Goal: Task Accomplishment & Management: Use online tool/utility

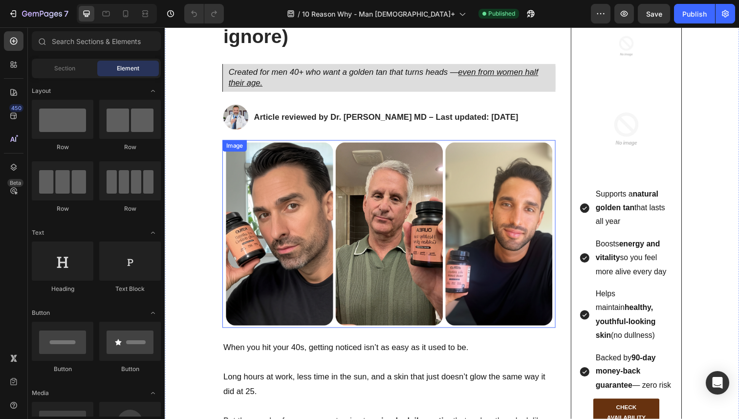
scroll to position [65, 0]
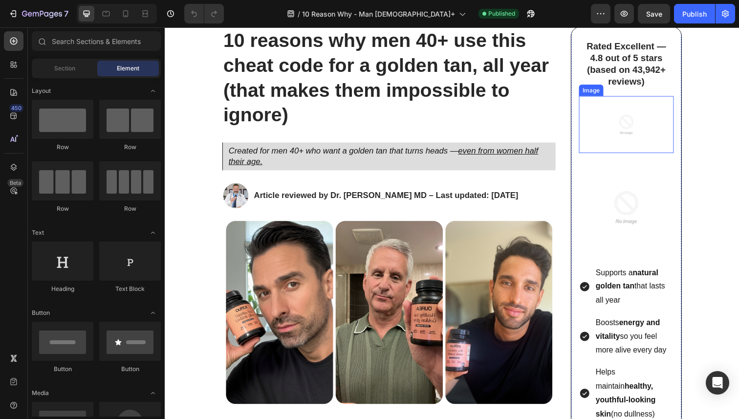
click at [607, 138] on img at bounding box center [636, 127] width 58 height 58
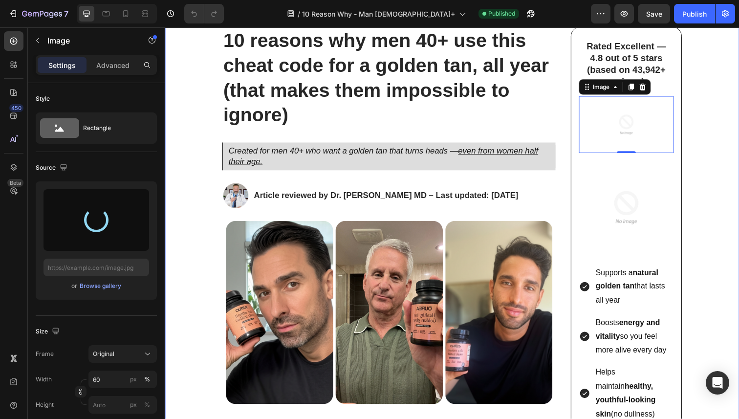
type input "[URL][DOMAIN_NAME]"
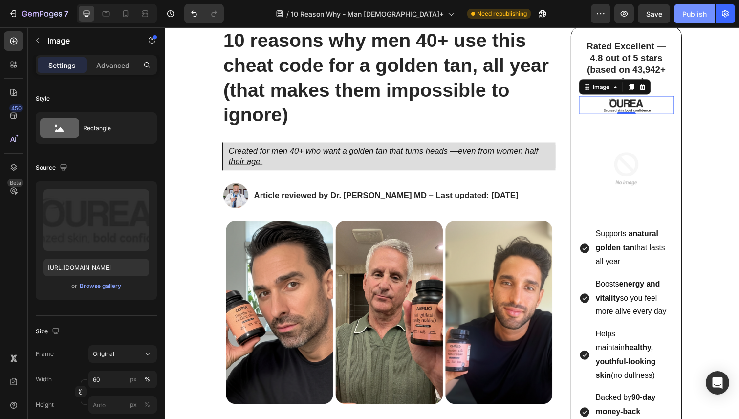
click at [689, 17] on div "Publish" at bounding box center [694, 14] width 24 height 10
click at [19, 15] on div "7" at bounding box center [38, 14] width 60 height 12
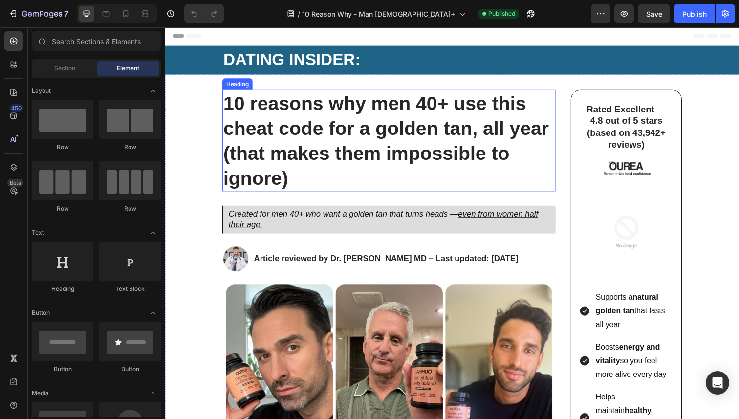
scroll to position [2, 0]
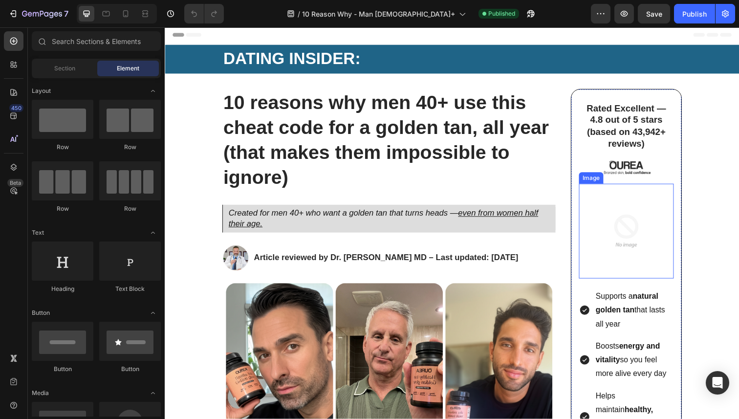
click at [594, 240] on img at bounding box center [636, 235] width 97 height 97
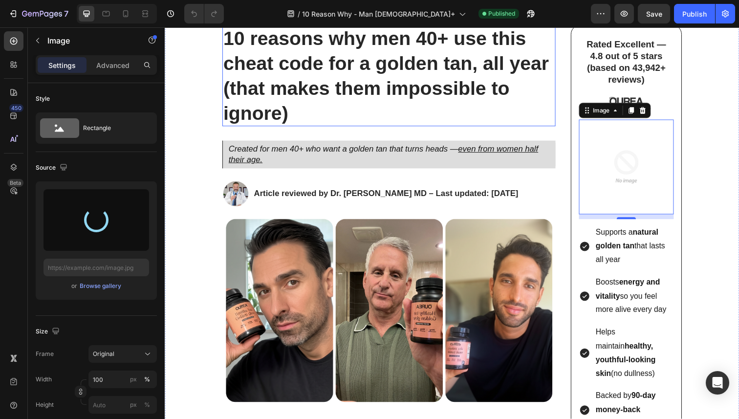
scroll to position [68, 0]
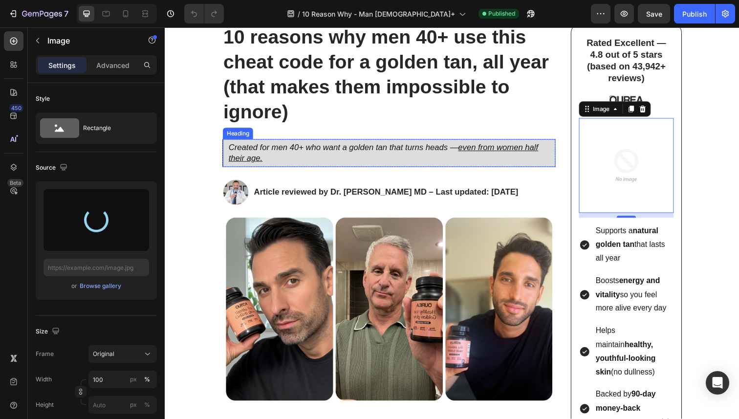
type input "https://cdn.shopify.com/s/files/1/0724/8052/2459/files/gempages_535833812303610…"
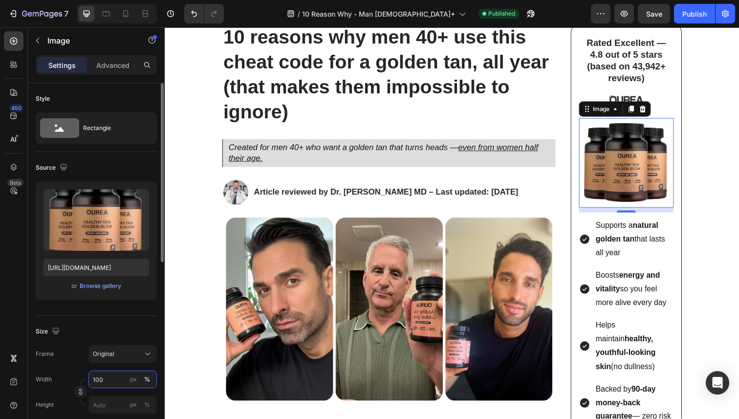
click at [102, 376] on input "100" at bounding box center [122, 380] width 68 height 18
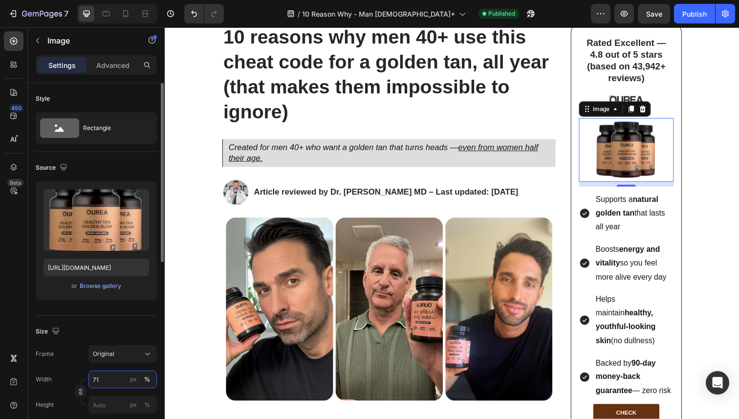
type input "70"
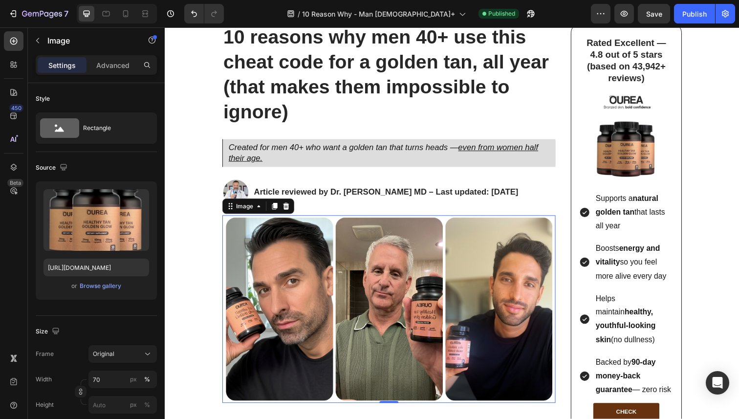
click at [349, 272] on img at bounding box center [393, 315] width 340 height 192
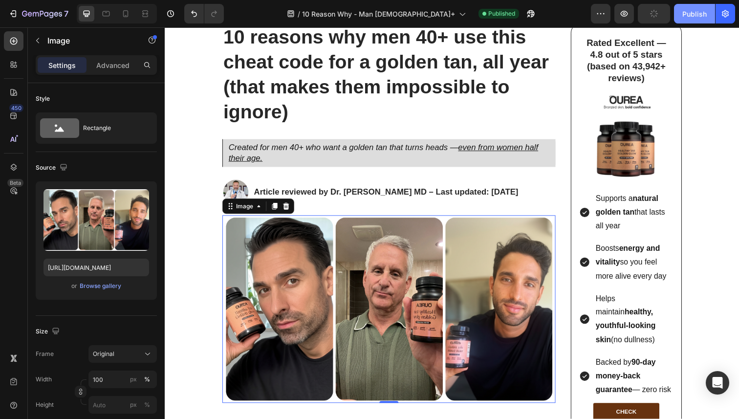
click at [697, 19] on button "Publish" at bounding box center [694, 14] width 41 height 20
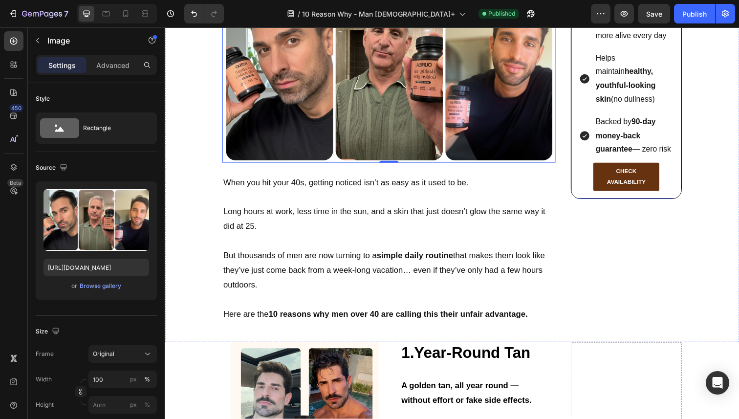
scroll to position [394, 0]
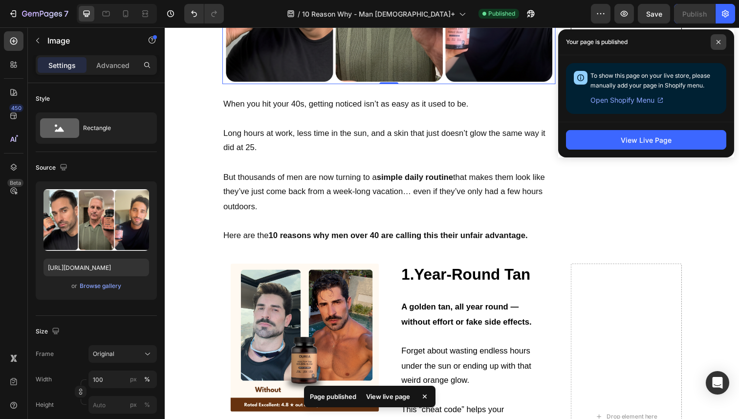
click at [719, 44] on icon at bounding box center [718, 42] width 5 height 5
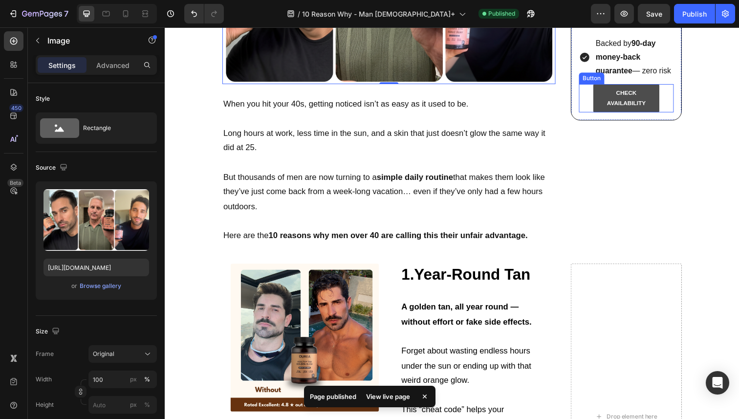
click at [603, 110] on link "CHECK AVAILABILITY" at bounding box center [636, 100] width 68 height 29
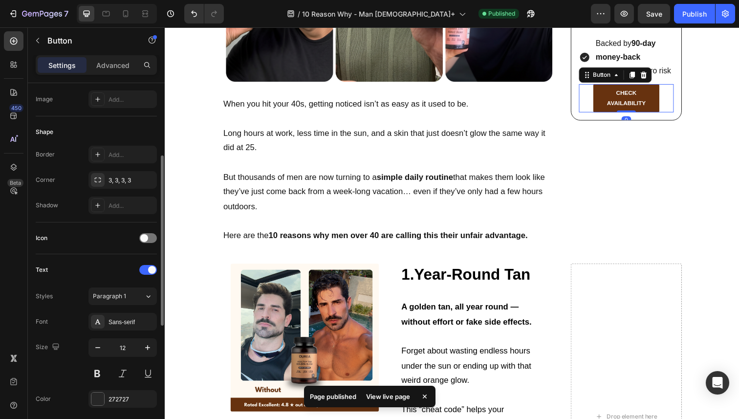
scroll to position [0, 0]
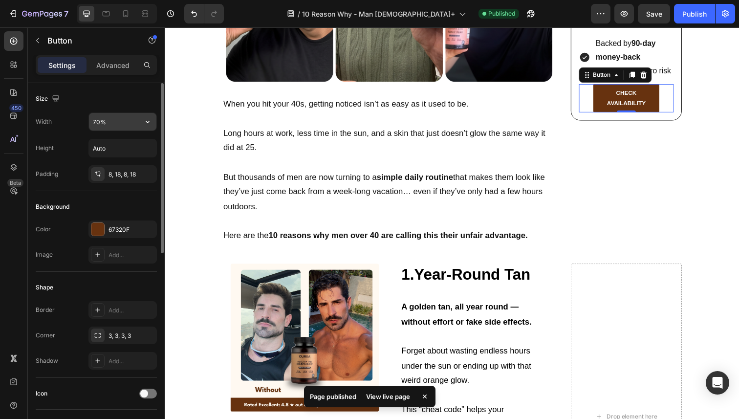
click at [115, 125] on input "70%" at bounding box center [122, 122] width 67 height 18
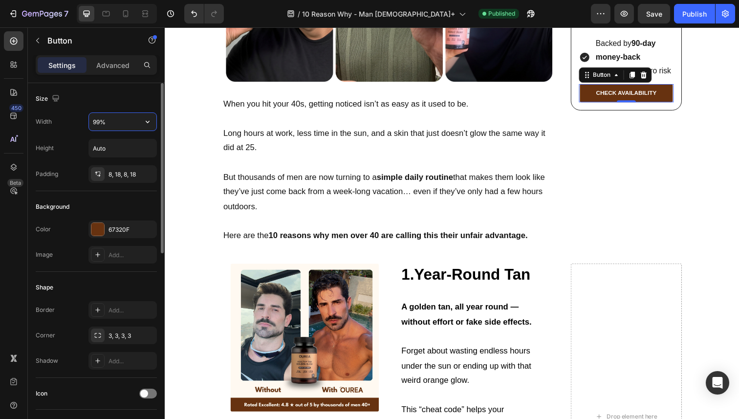
type input "100%"
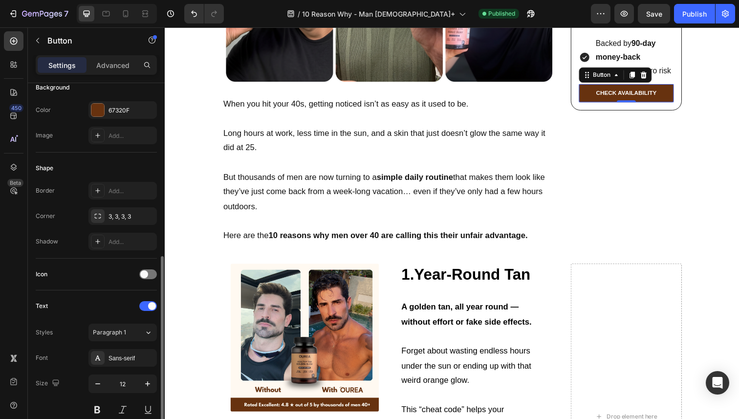
scroll to position [199, 0]
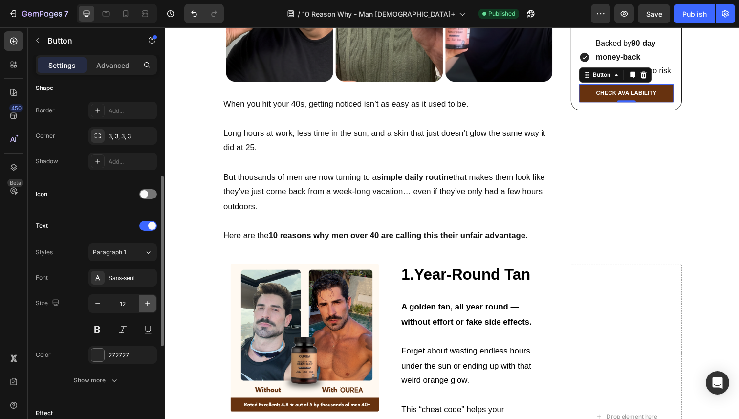
click at [144, 300] on icon "button" at bounding box center [148, 304] width 10 height 10
type input "15"
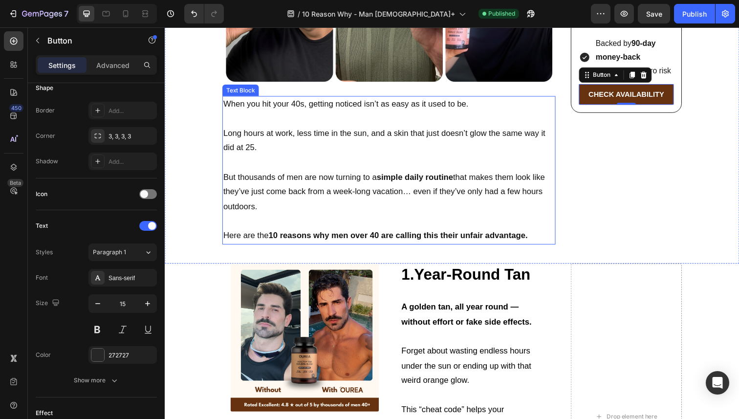
click at [392, 236] on strong "10 reasons why men over 40 are calling this their unfair advantage." at bounding box center [403, 240] width 264 height 9
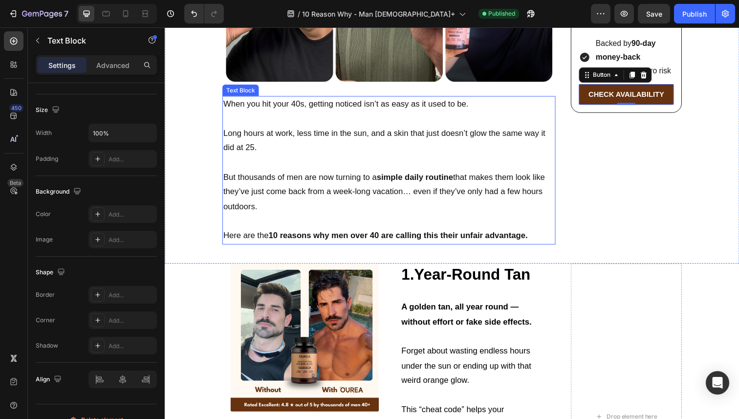
scroll to position [0, 0]
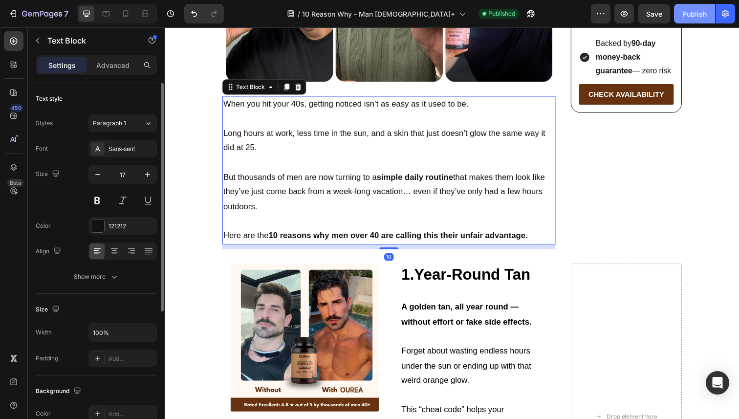
click at [684, 18] on div "Publish" at bounding box center [694, 14] width 24 height 10
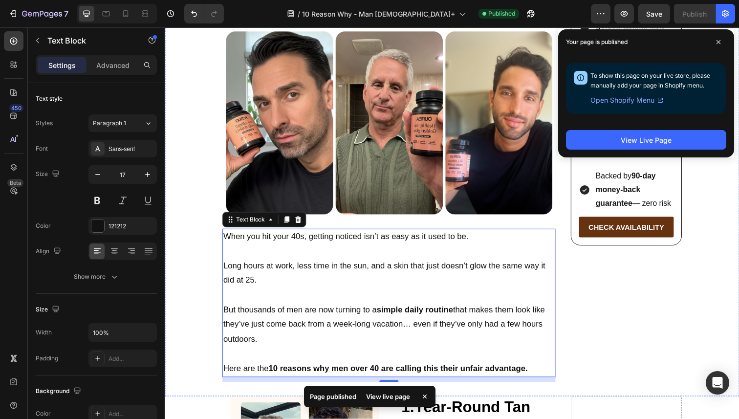
scroll to position [299, 0]
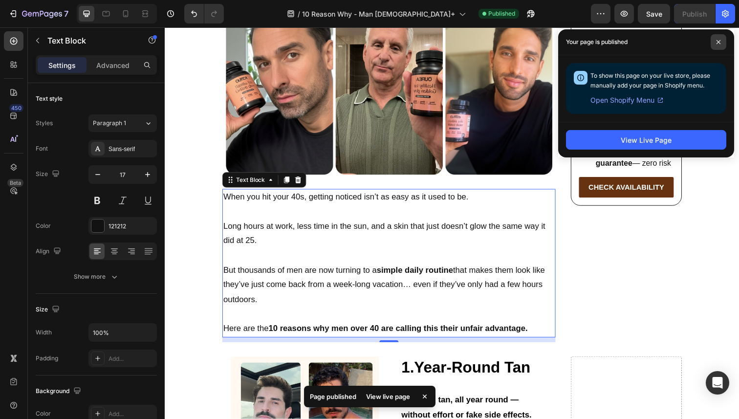
click at [719, 40] on icon at bounding box center [718, 42] width 5 height 5
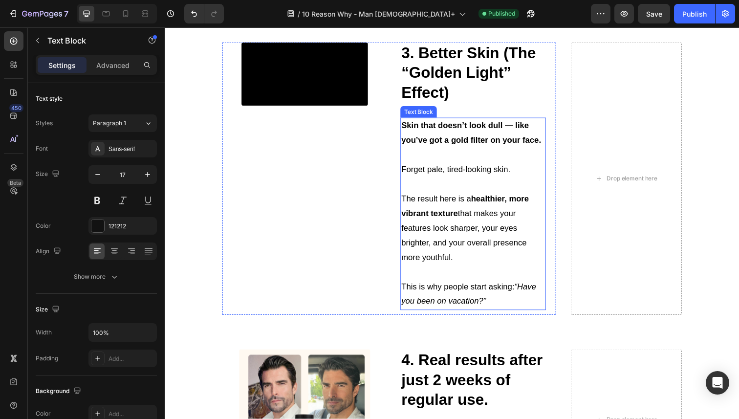
scroll to position [1254, 0]
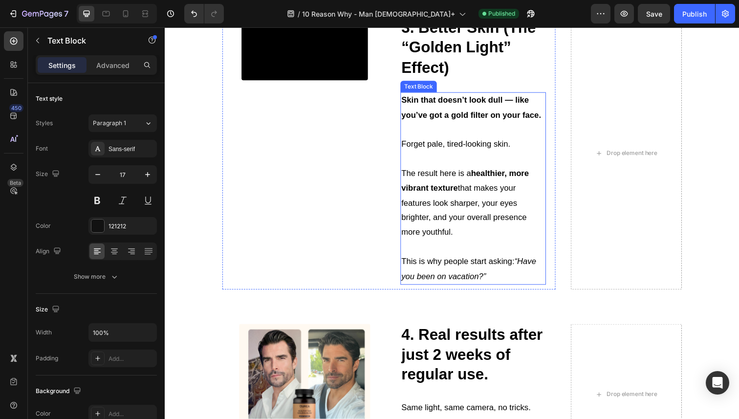
click at [516, 274] on p "This is why people start asking: “Have you been on vacation?”" at bounding box center [479, 275] width 147 height 30
click at [523, 268] on icon "“Have you been on vacation?”" at bounding box center [475, 274] width 138 height 24
drag, startPoint x: 523, startPoint y: 266, endPoint x: 523, endPoint y: 271, distance: 5.4
click at [523, 271] on icon "“Have you been on vacation?”" at bounding box center [475, 274] width 138 height 24
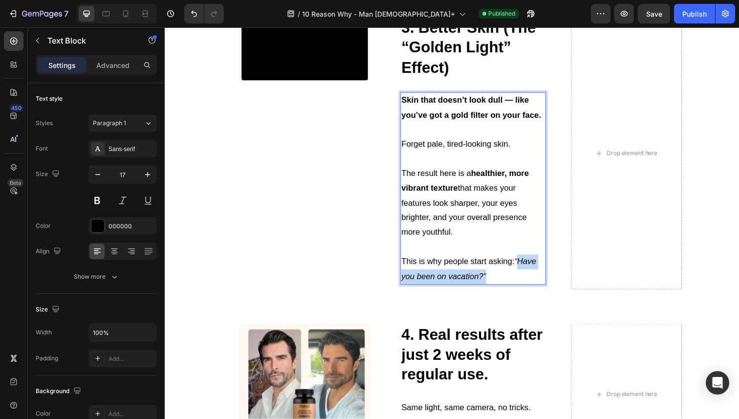
click at [522, 276] on p "This is why people start asking: “Have you been on vacation?”" at bounding box center [479, 275] width 147 height 30
click at [522, 274] on p "This is why people start asking: “Have you been on vacation?”" at bounding box center [479, 275] width 147 height 30
drag, startPoint x: 519, startPoint y: 264, endPoint x: 525, endPoint y: 276, distance: 12.7
click at [525, 276] on p "This is why people start asking: “Have you been on vacation?”" at bounding box center [479, 275] width 147 height 30
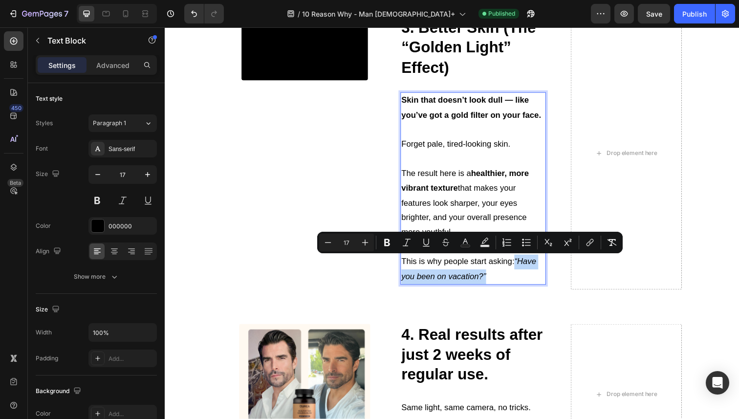
click at [524, 278] on p "This is why people start asking: “Have you been on vacation?”" at bounding box center [479, 275] width 147 height 30
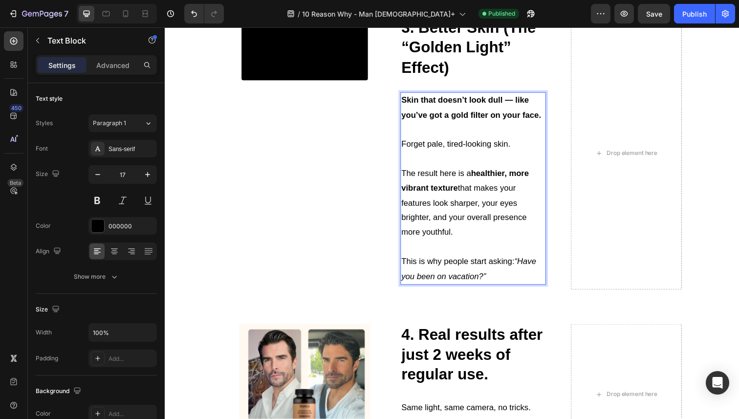
click at [514, 284] on p "This is why people start asking: “Have you been on vacation?”" at bounding box center [479, 275] width 147 height 30
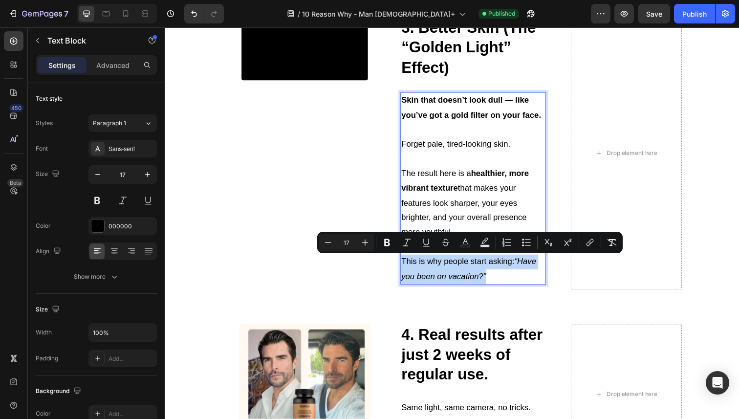
click at [512, 282] on p "This is why people start asking: “Have you been on vacation?”" at bounding box center [479, 275] width 147 height 30
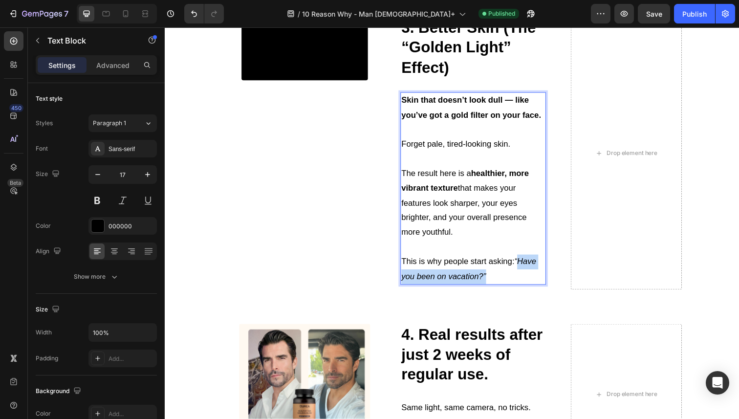
drag, startPoint x: 512, startPoint y: 282, endPoint x: 524, endPoint y: 267, distance: 18.8
click at [524, 267] on p "This is why people start asking: “Have you been on vacation?”" at bounding box center [479, 275] width 147 height 30
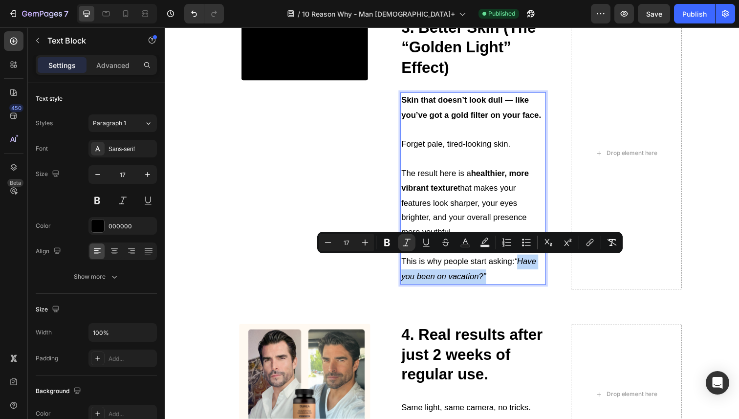
click at [515, 275] on p "This is why people start asking: “Have you been on vacation?”" at bounding box center [479, 275] width 147 height 30
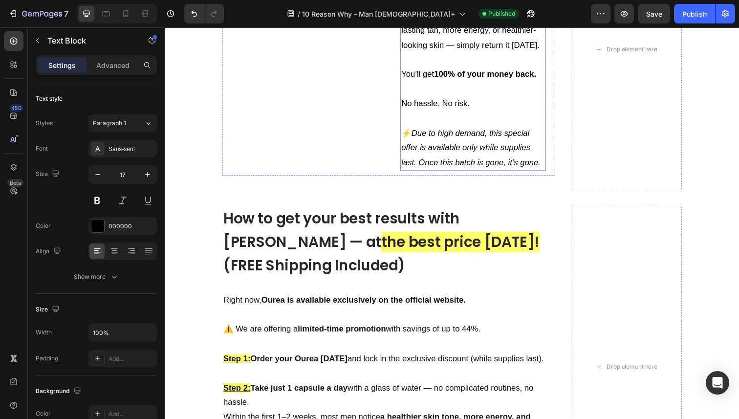
scroll to position [3447, 0]
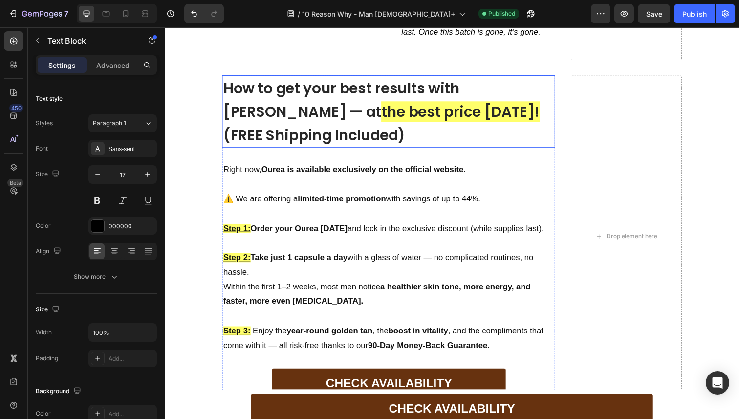
click at [308, 127] on h2 "How to get your best results with Ourea — at the best price today! (FREE Shippi…" at bounding box center [393, 114] width 340 height 74
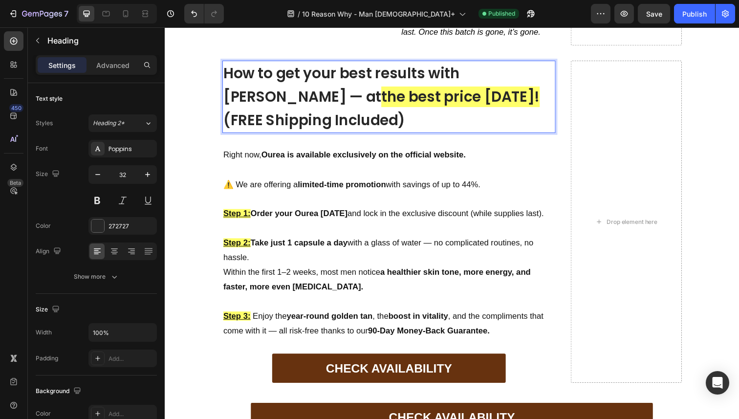
click at [386, 109] on strong "the best price today!" at bounding box center [467, 98] width 162 height 21
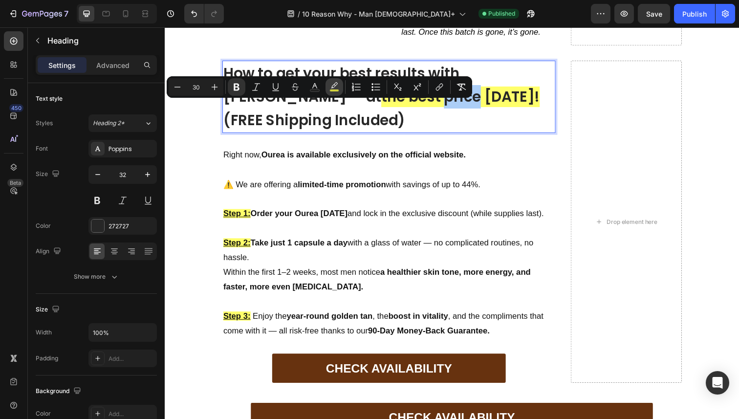
click at [336, 87] on icon "Editor contextual toolbar" at bounding box center [334, 87] width 10 height 10
type input "FFFF3F"
type input "77"
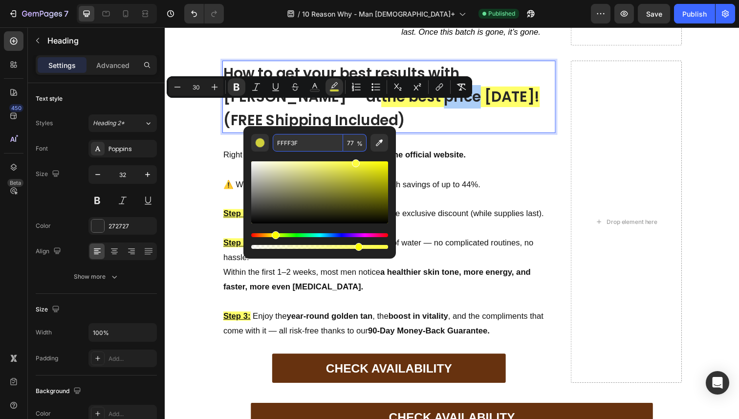
click at [307, 149] on input "FFFF3F" at bounding box center [308, 143] width 70 height 18
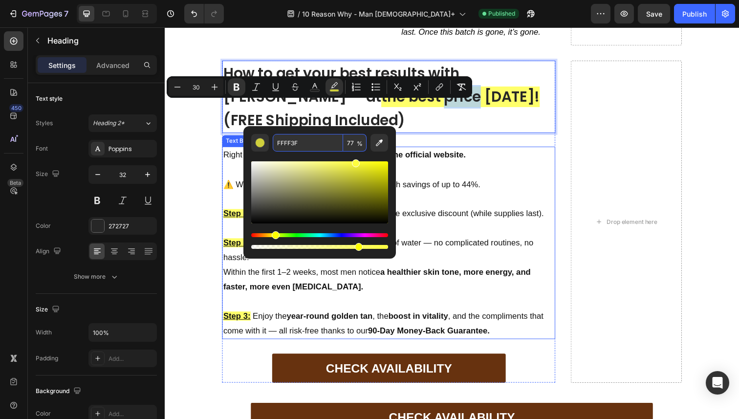
click at [448, 166] on p "Right now, Ourea is available exclusively on the official website." at bounding box center [393, 158] width 338 height 15
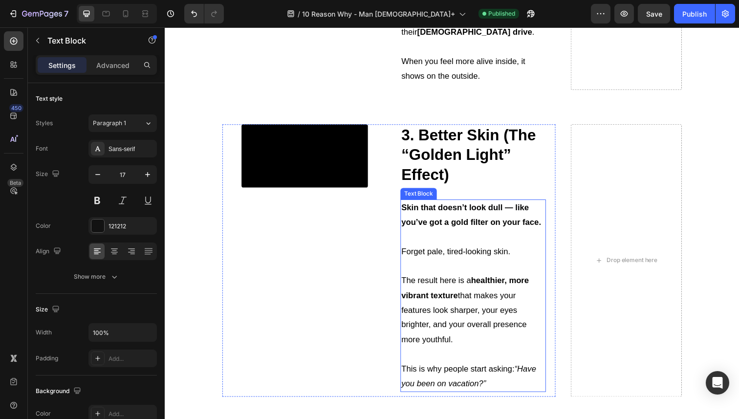
scroll to position [1230, 0]
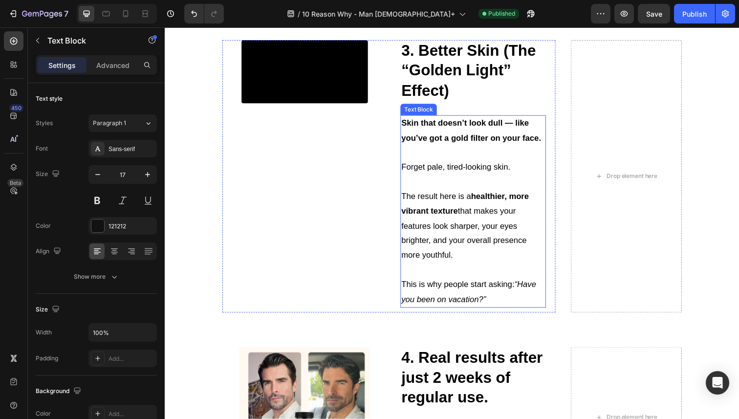
click at [490, 304] on p "This is why people start asking: “Have you been on vacation?”" at bounding box center [479, 298] width 147 height 30
click at [493, 303] on p "This is why people start asking: “Have you been on vacation?”" at bounding box center [479, 298] width 147 height 30
click at [496, 304] on p "This is why people start asking: “Have you been on vacation?”" at bounding box center [479, 298] width 147 height 30
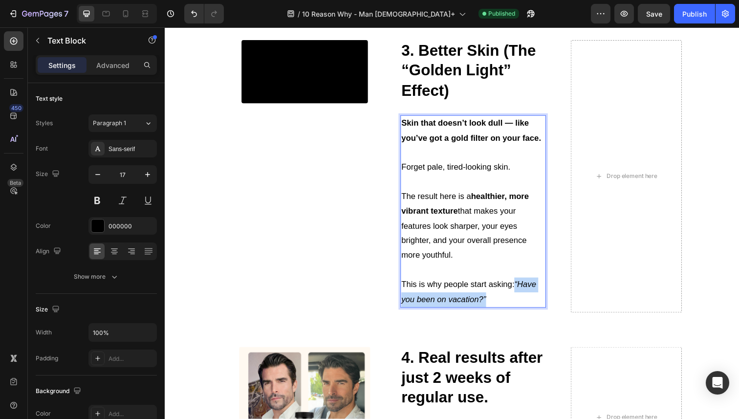
drag, startPoint x: 496, startPoint y: 304, endPoint x: 522, endPoint y: 290, distance: 29.7
click at [522, 290] on p "This is why people start asking: “Have you been on vacation?”" at bounding box center [479, 298] width 147 height 30
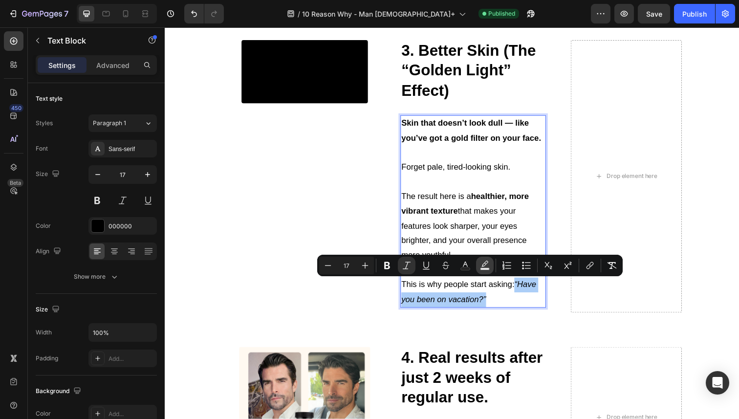
click at [483, 267] on icon "Editor contextual toolbar" at bounding box center [485, 266] width 10 height 10
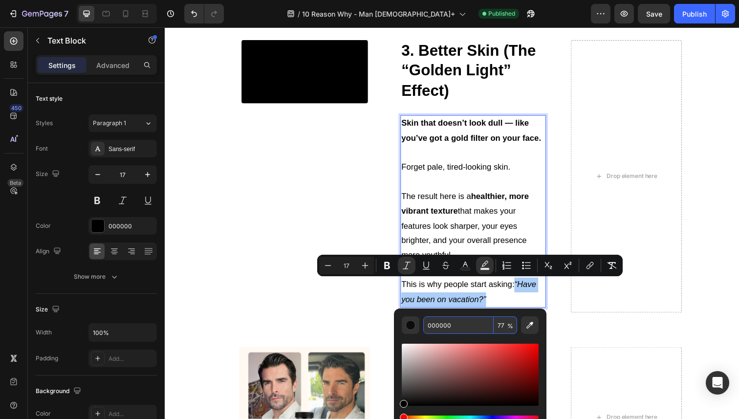
click at [456, 327] on input "000000" at bounding box center [458, 325] width 70 height 18
paste input "FFFF3F"
type input "FFFF3F"
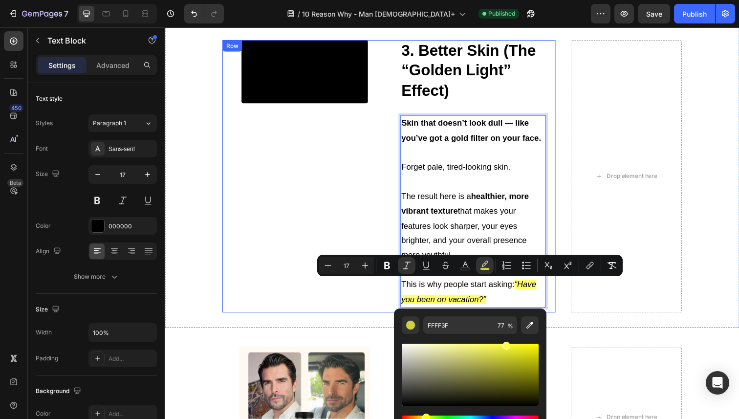
click at [263, 228] on div "Video" at bounding box center [307, 180] width 168 height 279
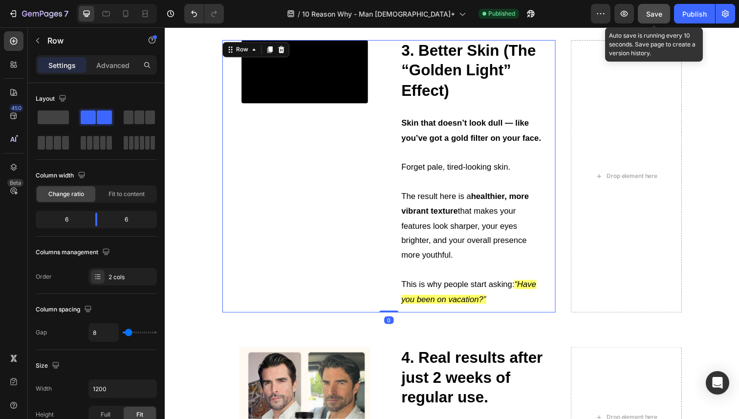
click at [643, 15] on button "Save" at bounding box center [654, 14] width 32 height 20
click at [680, 15] on button "Publish" at bounding box center [694, 14] width 41 height 20
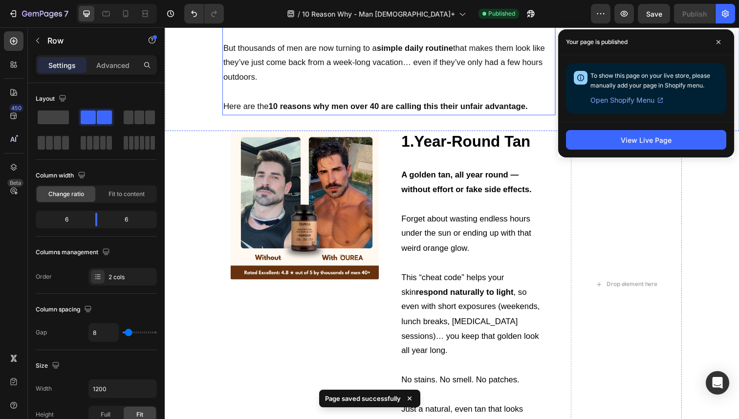
scroll to position [419, 0]
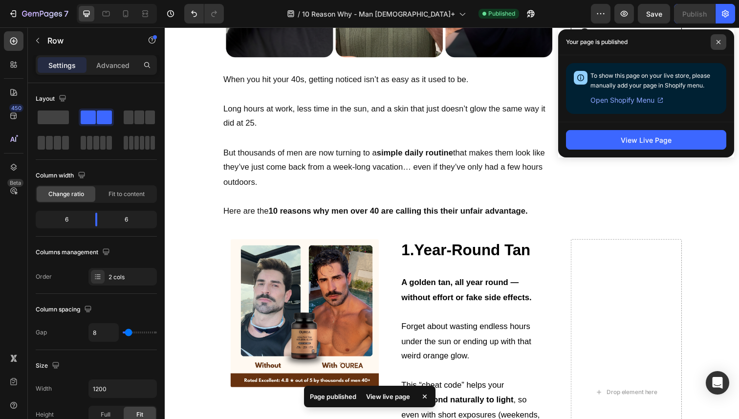
click at [713, 44] on span at bounding box center [719, 42] width 16 height 16
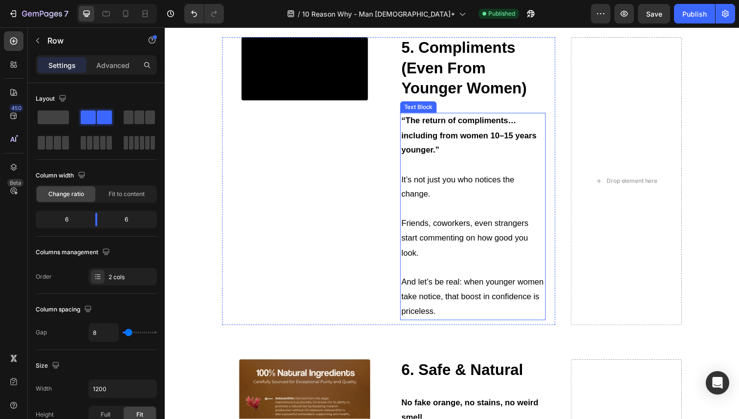
scroll to position [1728, 0]
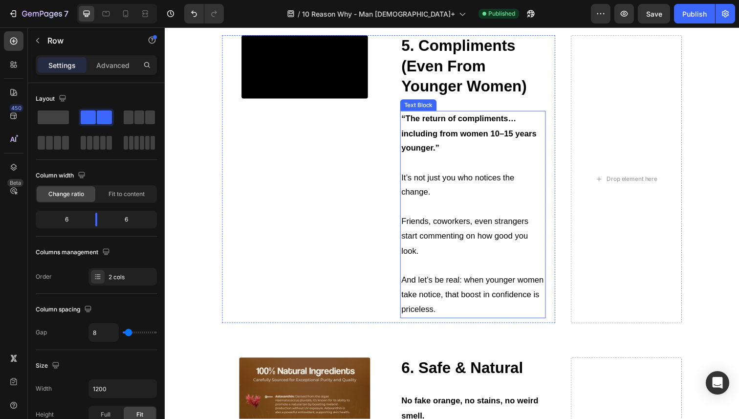
click at [452, 302] on p "And let’s be real: when younger women take notice, that boost in confidence is …" at bounding box center [479, 301] width 147 height 45
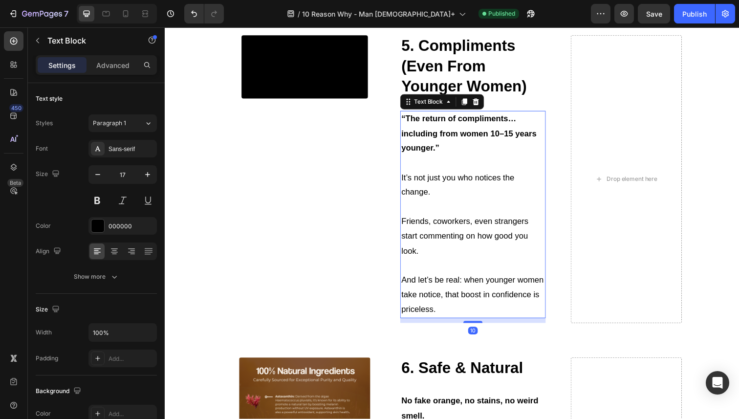
click at [407, 285] on p "And let’s be real: when younger women take notice, that boost in confidence is …" at bounding box center [479, 301] width 147 height 45
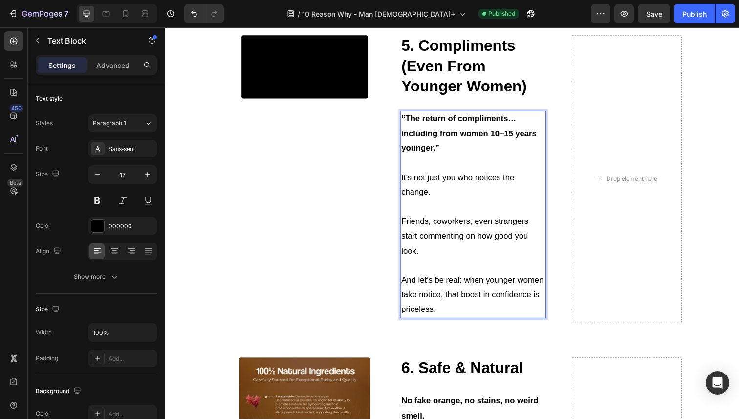
click at [405, 285] on div "“The return of compliments… including from women 10–15 years younger.” It’s not…" at bounding box center [479, 218] width 149 height 211
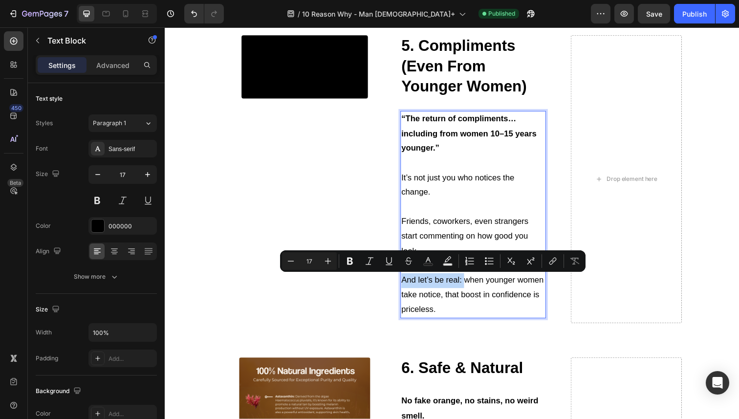
drag, startPoint x: 403, startPoint y: 285, endPoint x: 464, endPoint y: 286, distance: 61.6
click at [464, 286] on div "“The return of compliments… including from women 10–15 years younger.” It’s not…" at bounding box center [479, 218] width 149 height 211
click at [356, 261] on button "Bold" at bounding box center [350, 261] width 18 height 18
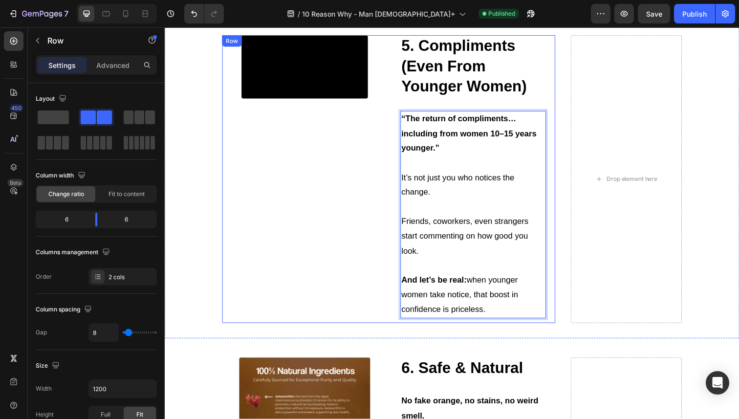
click at [391, 263] on div "Video 5. Compliments (Even From Younger Women) Heading Text Block “The return o…" at bounding box center [393, 182] width 340 height 293
click at [409, 281] on strong "And let’s be real:" at bounding box center [439, 285] width 66 height 9
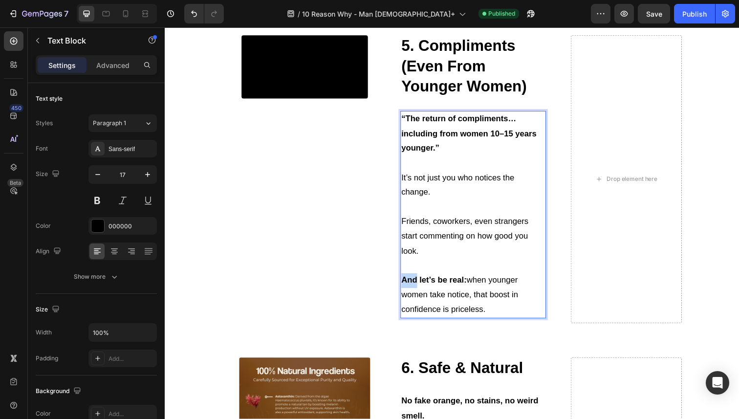
click at [406, 287] on strong "And let’s be real:" at bounding box center [439, 285] width 66 height 9
drag, startPoint x: 470, startPoint y: 287, endPoint x: 404, endPoint y: 286, distance: 65.5
click at [406, 286] on strong "And let’s be real:" at bounding box center [439, 285] width 66 height 9
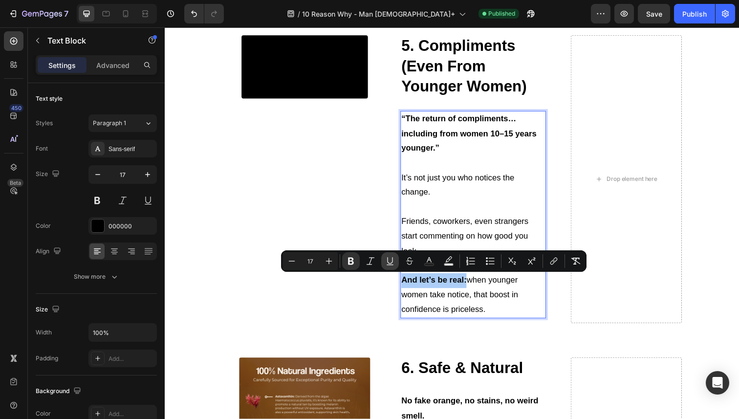
click at [391, 264] on icon "Editor contextual toolbar" at bounding box center [390, 261] width 10 height 10
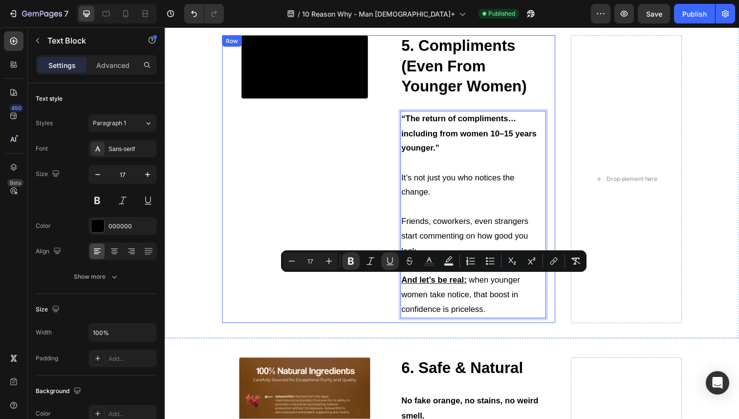
click at [369, 203] on div "Video" at bounding box center [307, 182] width 168 height 293
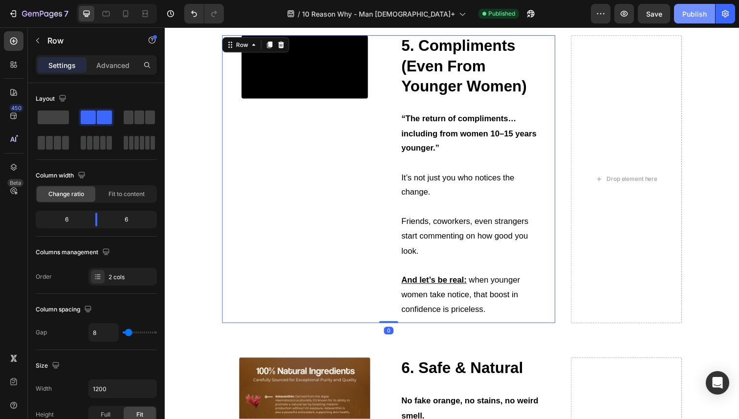
click at [707, 8] on button "Publish" at bounding box center [694, 14] width 41 height 20
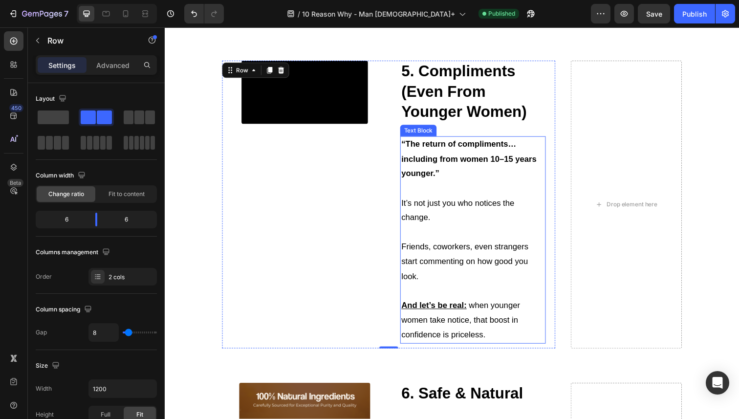
scroll to position [1701, 0]
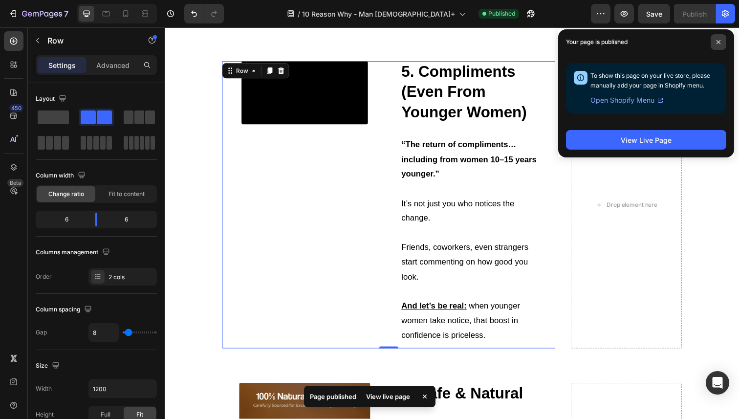
click at [714, 45] on span at bounding box center [719, 42] width 16 height 16
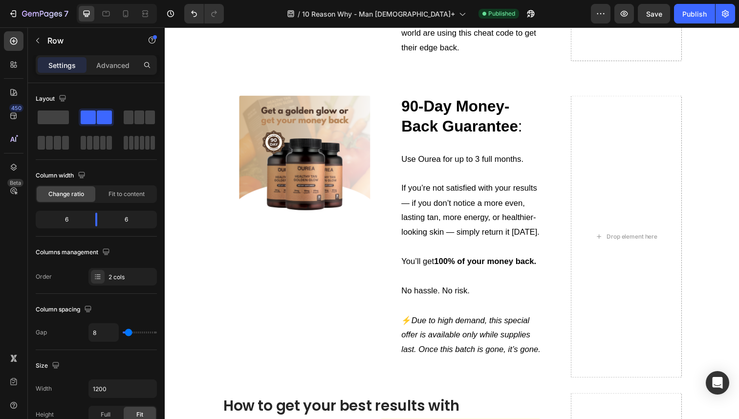
scroll to position [3125, 0]
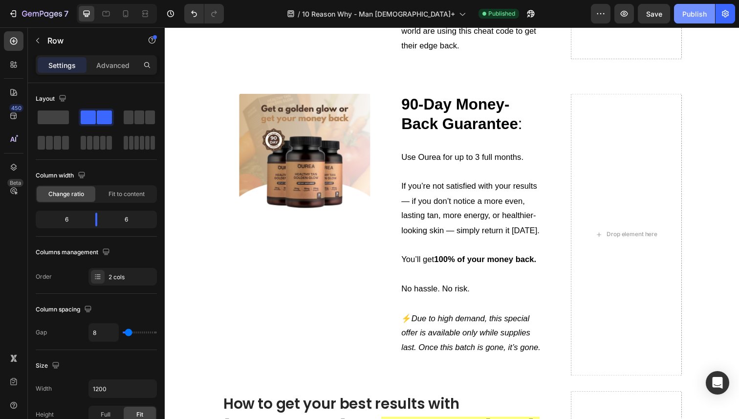
click at [678, 17] on button "Publish" at bounding box center [694, 14] width 41 height 20
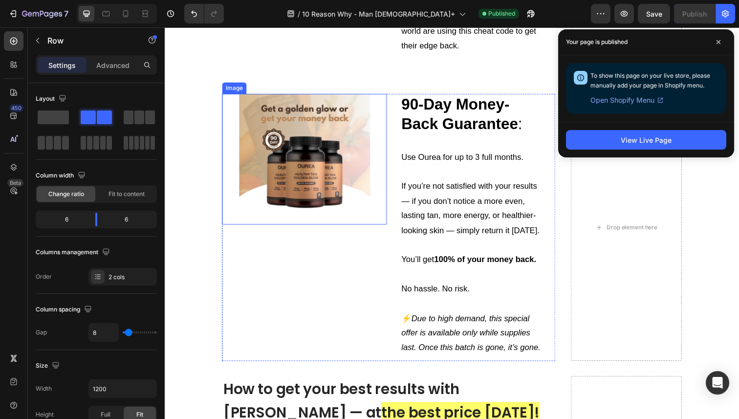
click at [303, 166] on img at bounding box center [308, 162] width 134 height 134
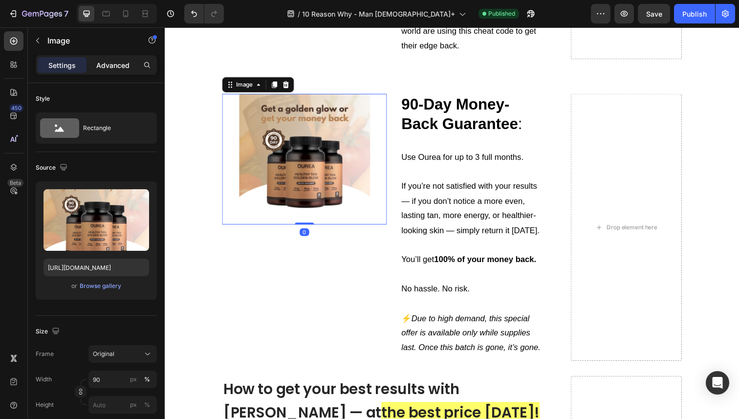
click at [120, 62] on p "Advanced" at bounding box center [112, 65] width 33 height 10
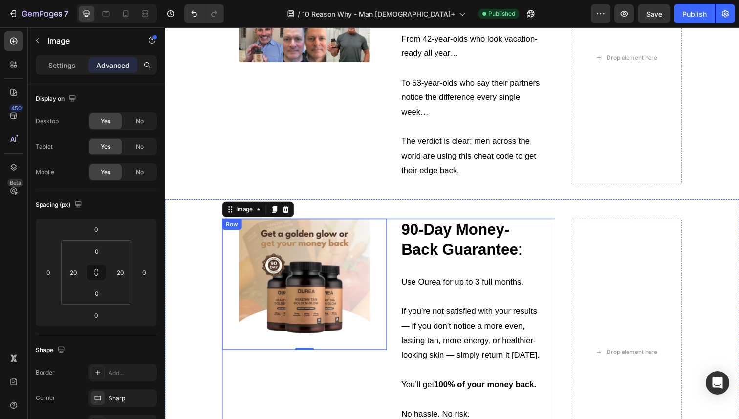
scroll to position [2939, 0]
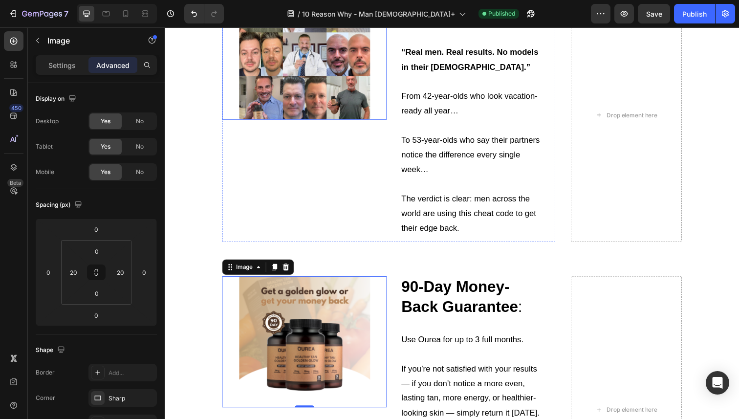
click at [319, 113] on img at bounding box center [308, 55] width 134 height 134
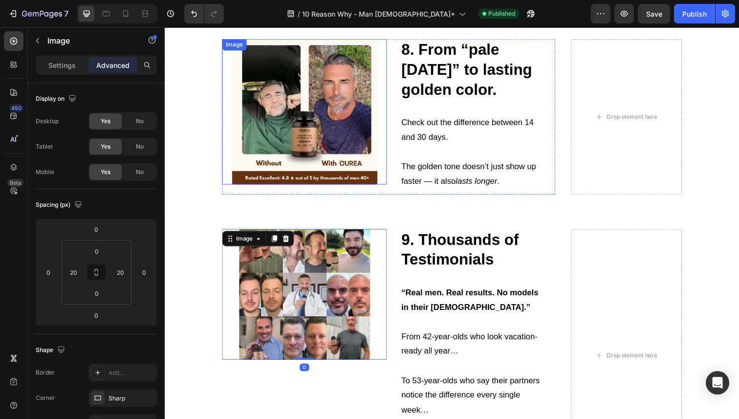
click at [313, 121] on img at bounding box center [307, 114] width 149 height 149
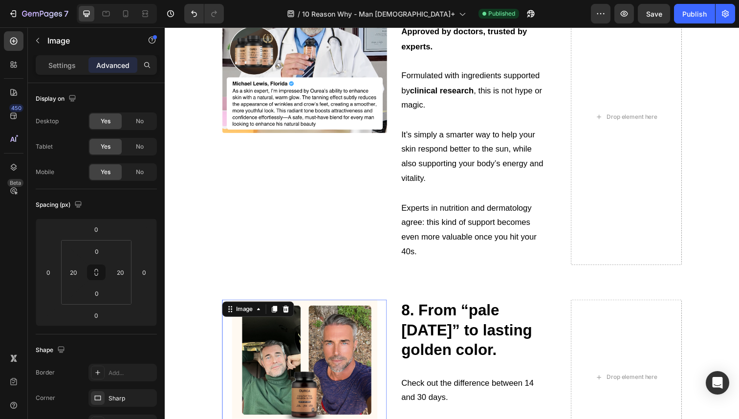
scroll to position [2427, 0]
click at [309, 108] on img at bounding box center [307, 52] width 168 height 168
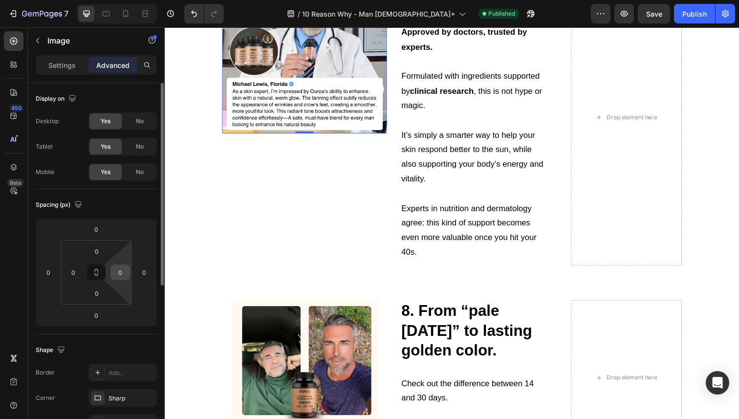
click at [115, 277] on input "0" at bounding box center [120, 272] width 15 height 15
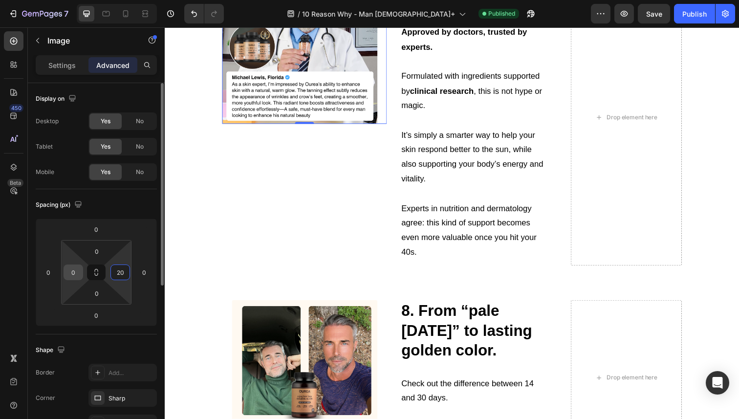
type input "20"
click at [77, 271] on input "0" at bounding box center [73, 272] width 15 height 15
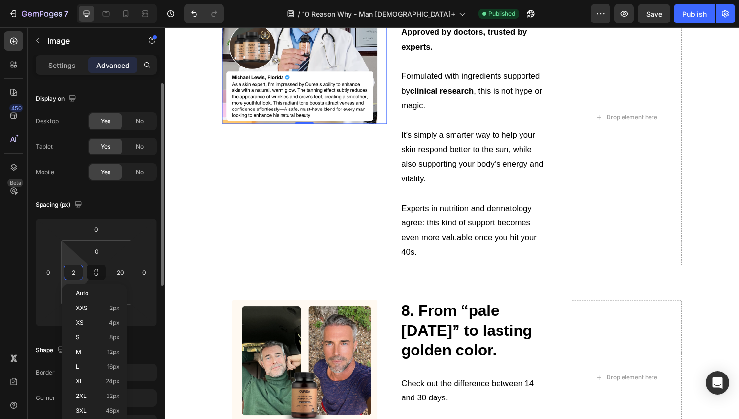
type input "20"
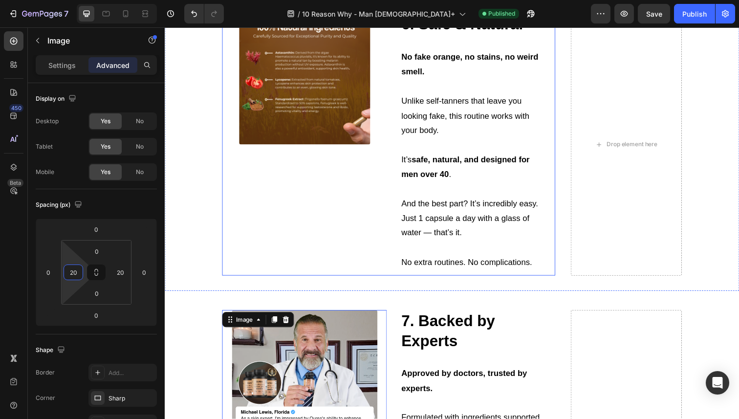
scroll to position [2072, 0]
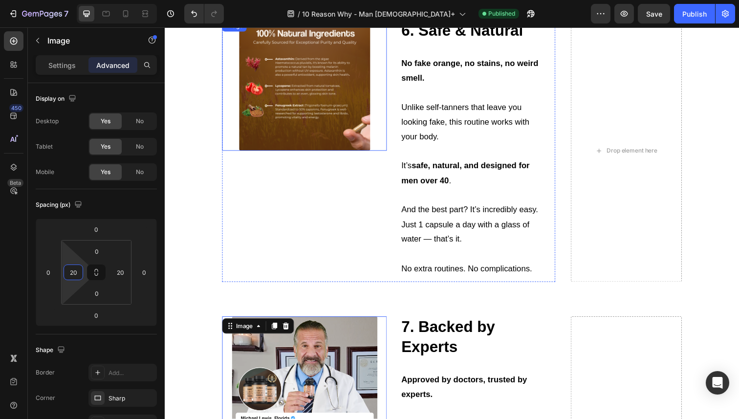
click at [301, 119] on img at bounding box center [308, 87] width 134 height 134
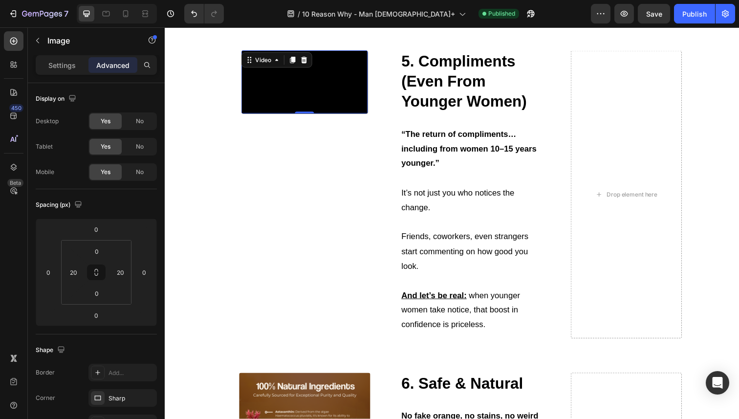
click at [301, 110] on video at bounding box center [307, 83] width 129 height 65
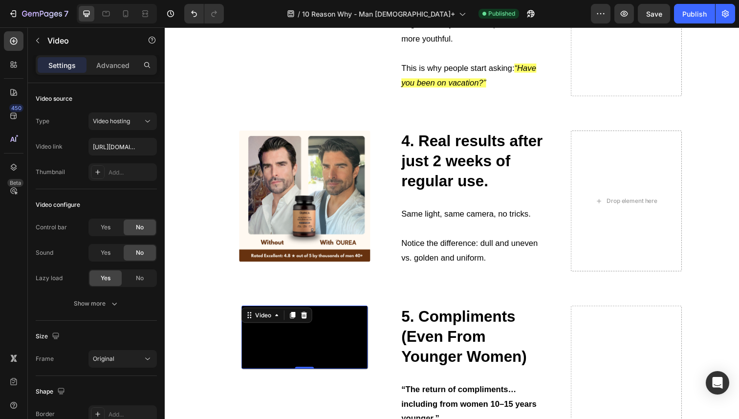
scroll to position [1451, 0]
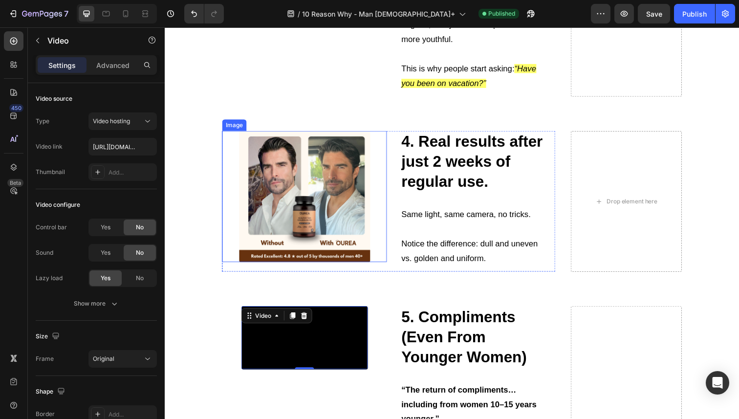
click at [307, 169] on img at bounding box center [308, 200] width 134 height 134
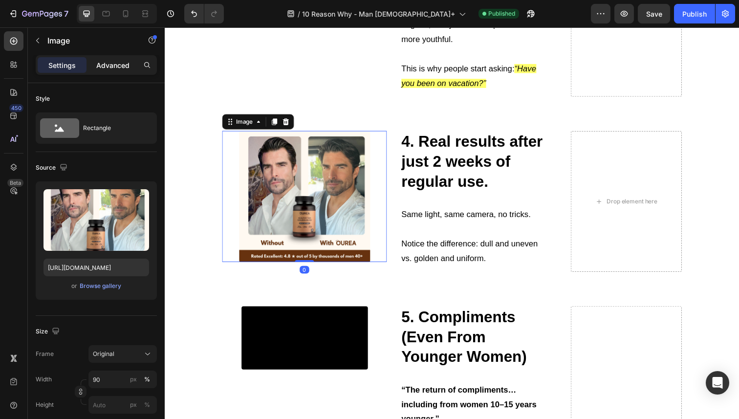
click at [103, 66] on p "Advanced" at bounding box center [112, 65] width 33 height 10
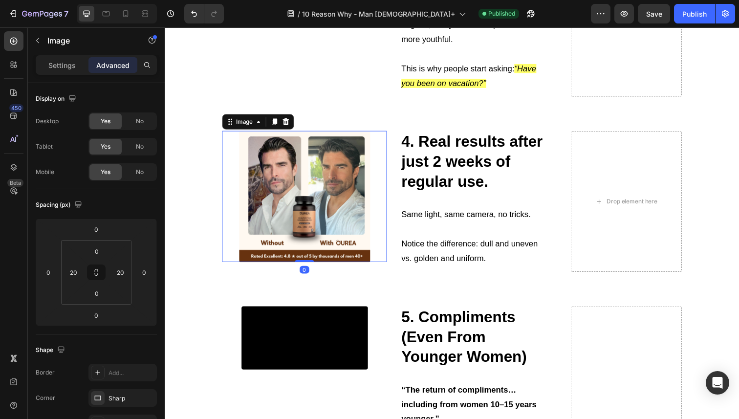
scroll to position [1268, 0]
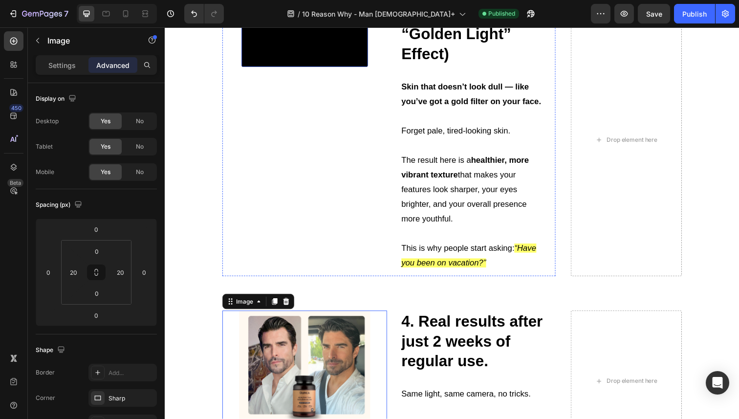
click at [301, 68] on video at bounding box center [307, 35] width 129 height 65
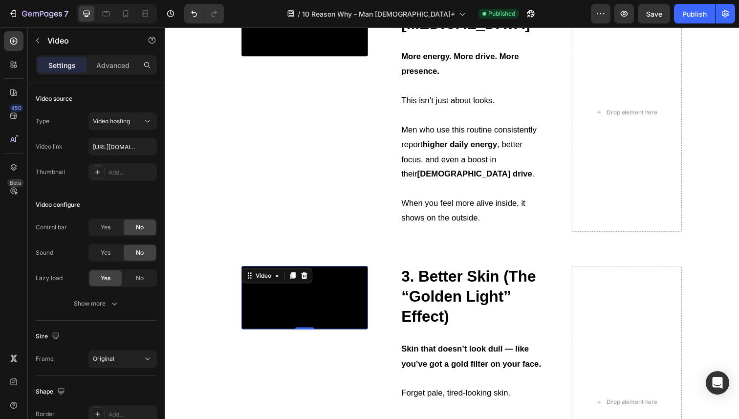
click at [301, 57] on video at bounding box center [307, 25] width 129 height 65
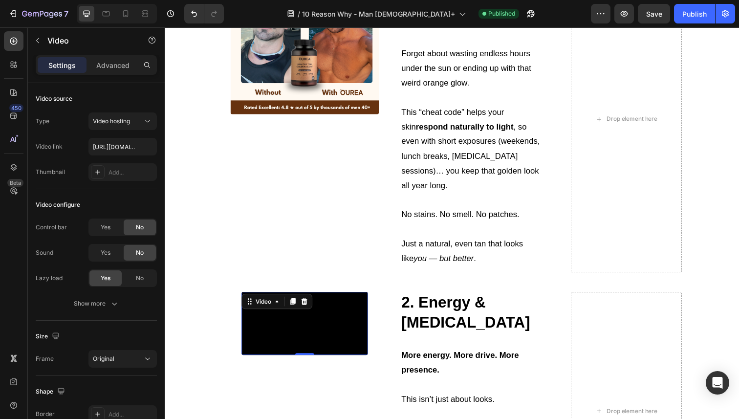
scroll to position [683, 0]
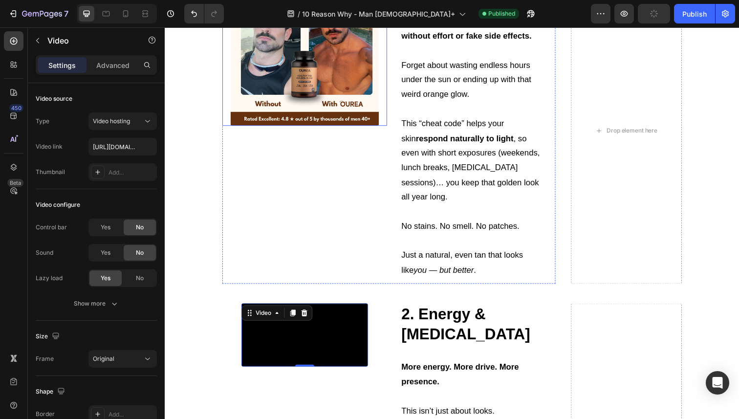
click at [300, 80] on img at bounding box center [308, 53] width 152 height 152
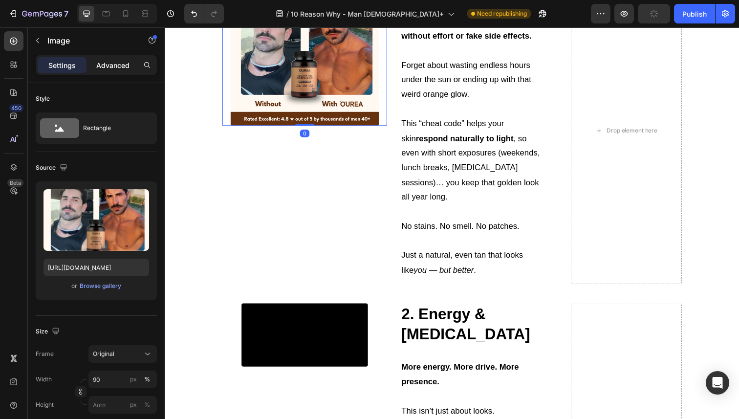
click at [124, 67] on p "Advanced" at bounding box center [112, 65] width 33 height 10
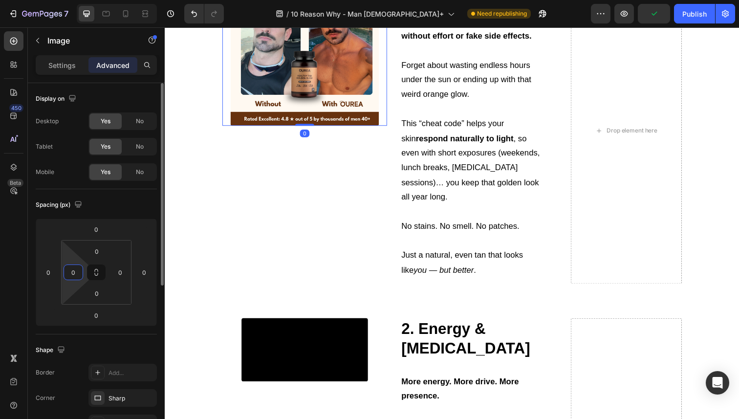
click at [72, 268] on input "0" at bounding box center [73, 272] width 15 height 15
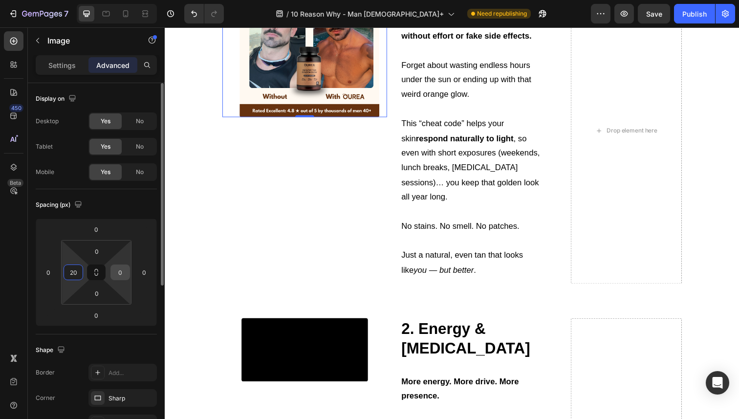
type input "20"
click at [119, 274] on input "0" at bounding box center [120, 272] width 15 height 15
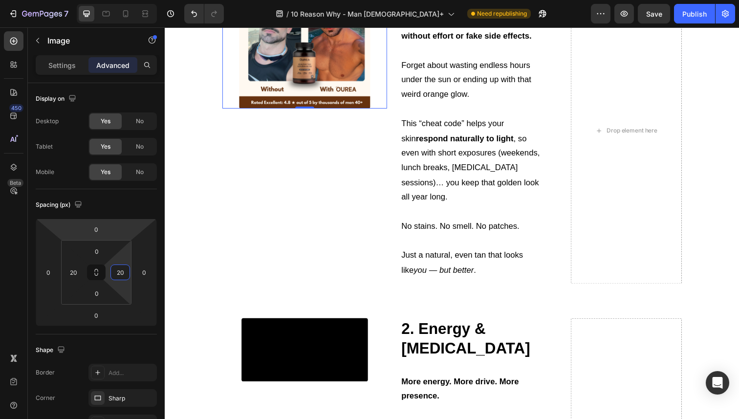
type input "20"
click at [59, 57] on div "Settings Advanced" at bounding box center [96, 65] width 121 height 20
click at [66, 59] on div "Settings" at bounding box center [62, 65] width 49 height 16
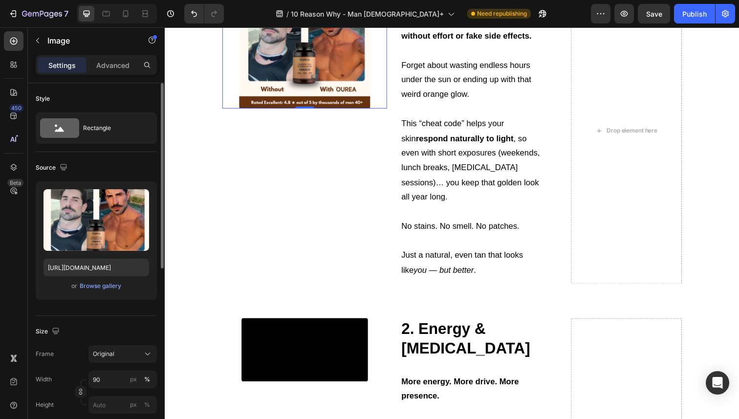
scroll to position [144, 0]
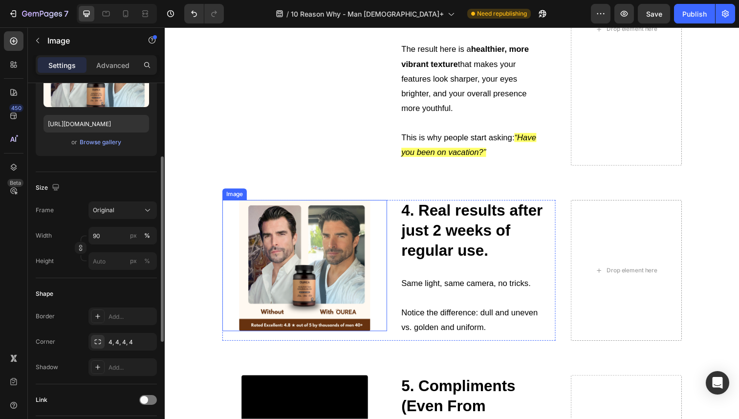
click at [273, 245] on img at bounding box center [308, 271] width 134 height 134
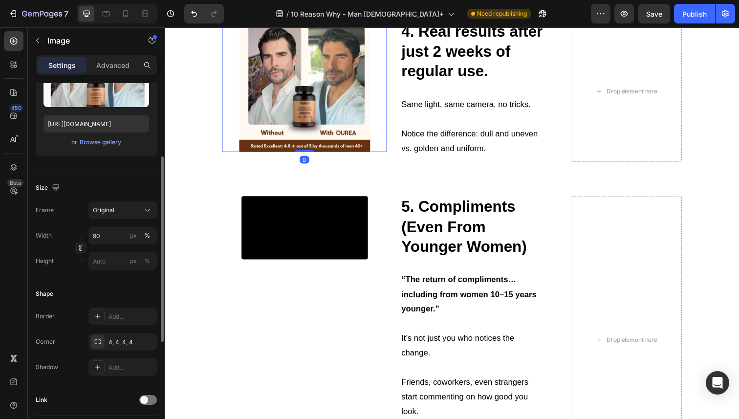
scroll to position [1579, 0]
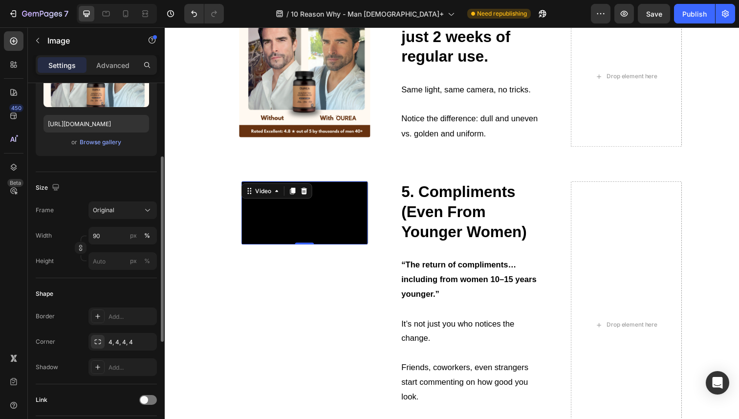
click at [251, 249] on video at bounding box center [307, 217] width 129 height 65
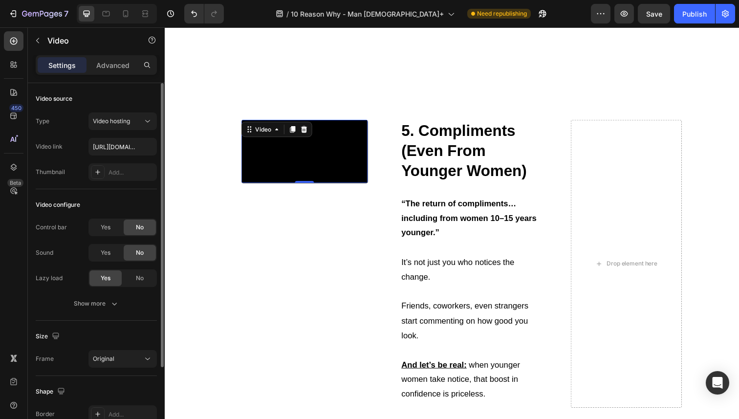
scroll to position [1773, 0]
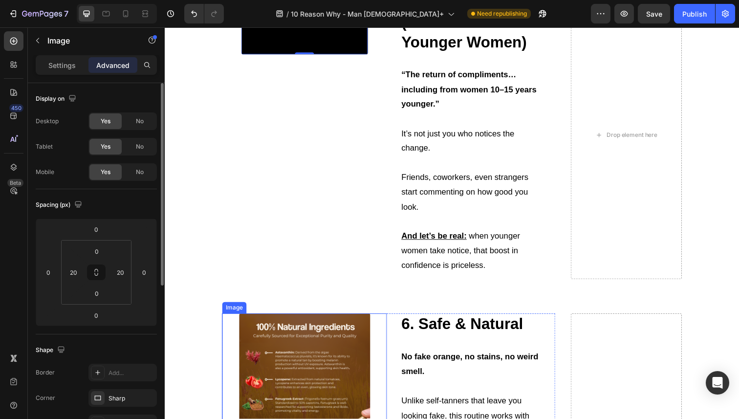
click at [283, 328] on img at bounding box center [308, 387] width 134 height 134
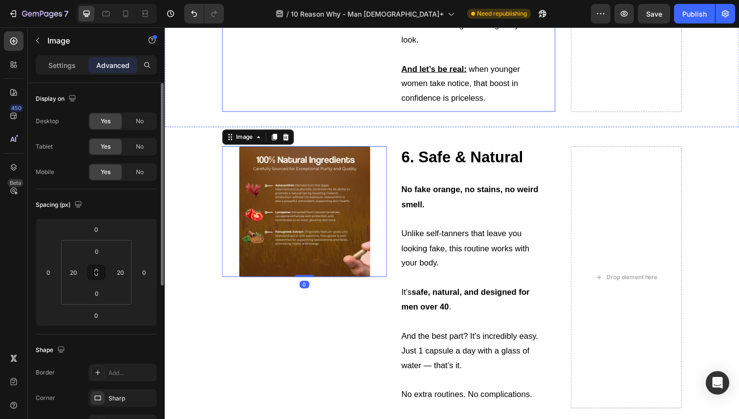
scroll to position [1959, 0]
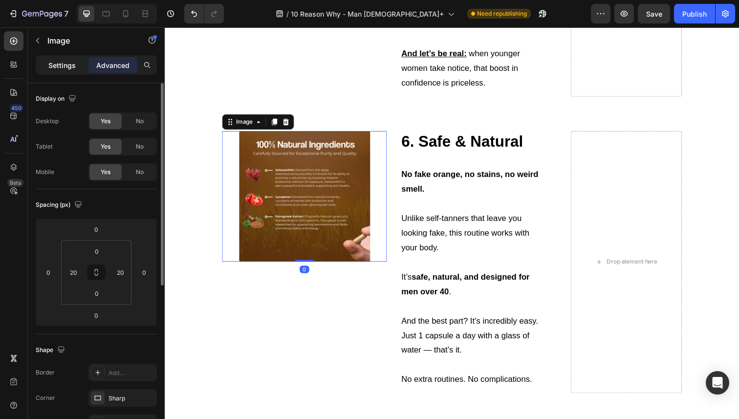
click at [50, 59] on div "Settings" at bounding box center [62, 65] width 49 height 16
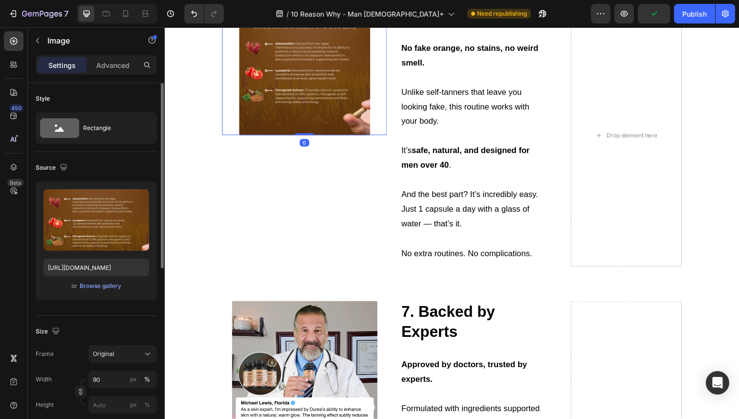
scroll to position [2312, 0]
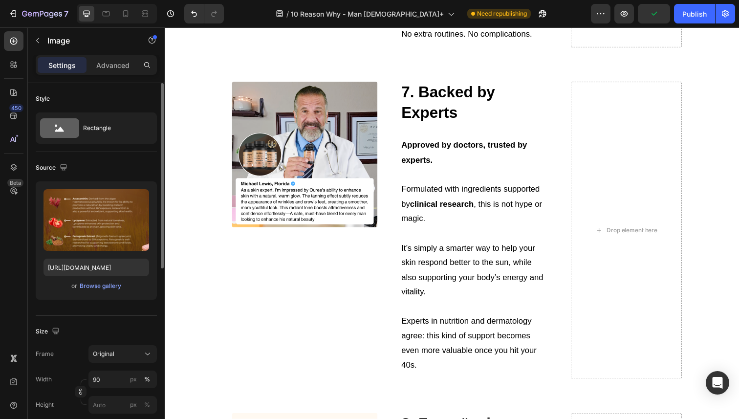
click at [312, 220] on img at bounding box center [307, 157] width 149 height 149
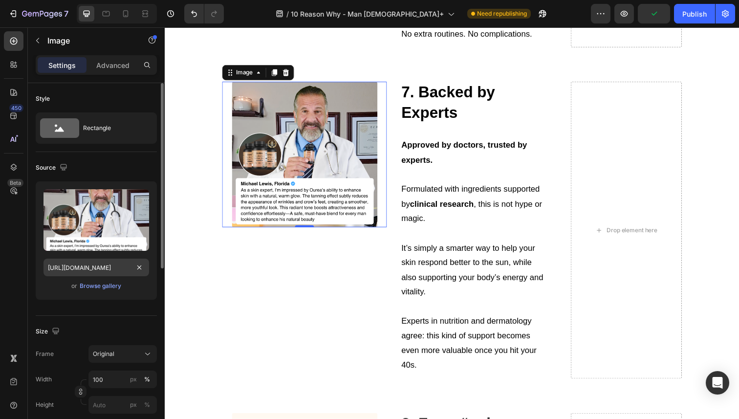
scroll to position [38, 0]
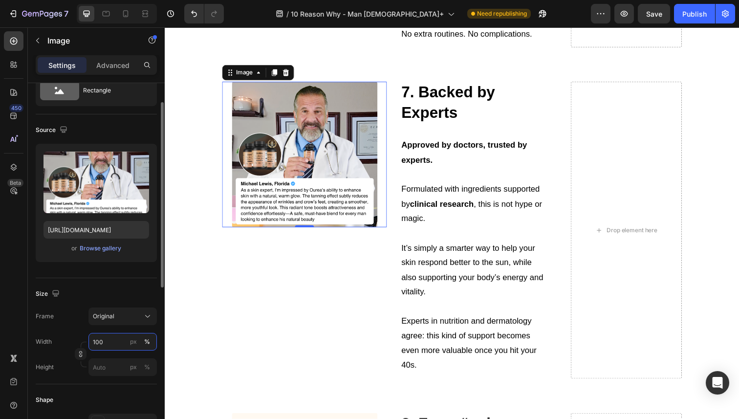
click at [113, 347] on input "100" at bounding box center [122, 342] width 68 height 18
type input "90"
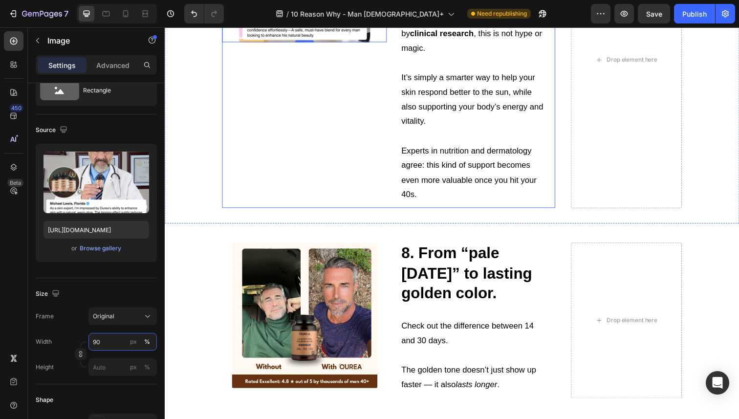
scroll to position [2665, 0]
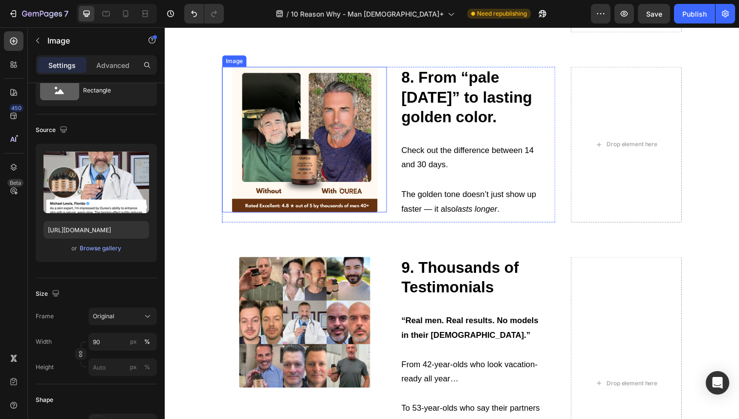
click at [293, 185] on img at bounding box center [307, 142] width 149 height 149
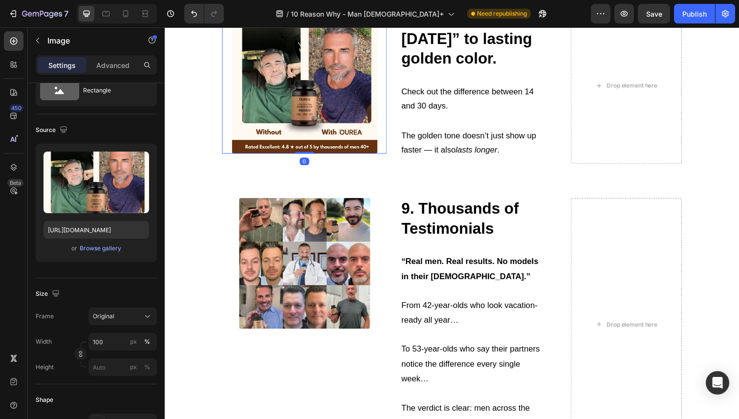
scroll to position [2737, 0]
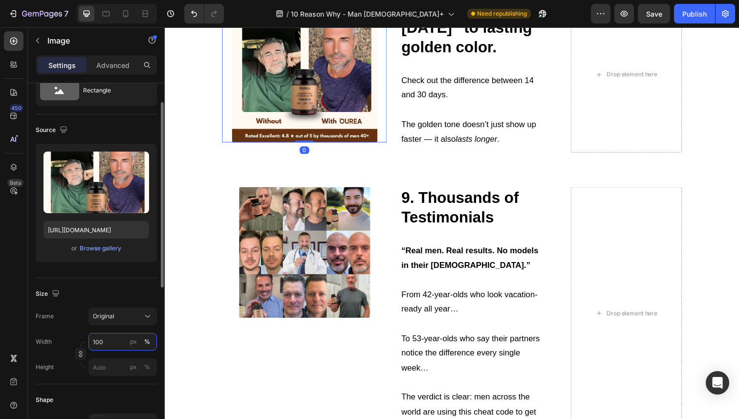
click at [102, 344] on input "100" at bounding box center [122, 342] width 68 height 18
type input "90"
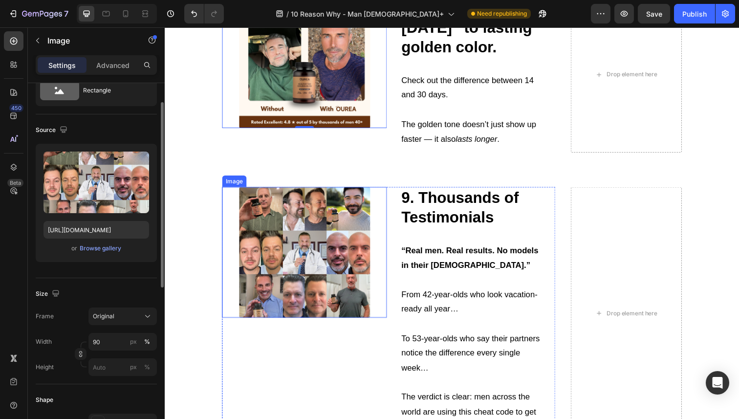
click at [282, 283] on img at bounding box center [308, 258] width 134 height 134
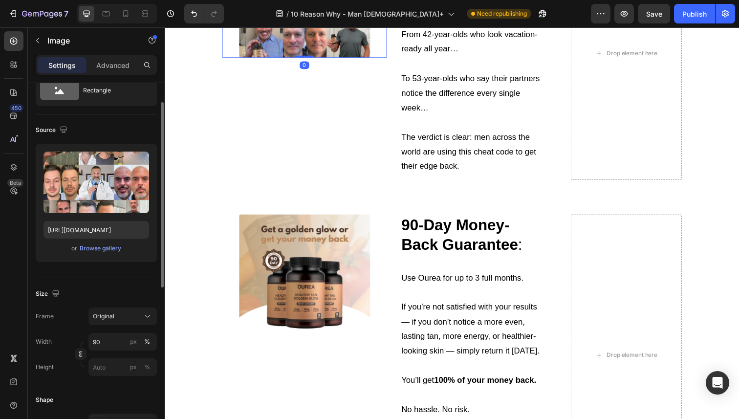
scroll to position [3050, 0]
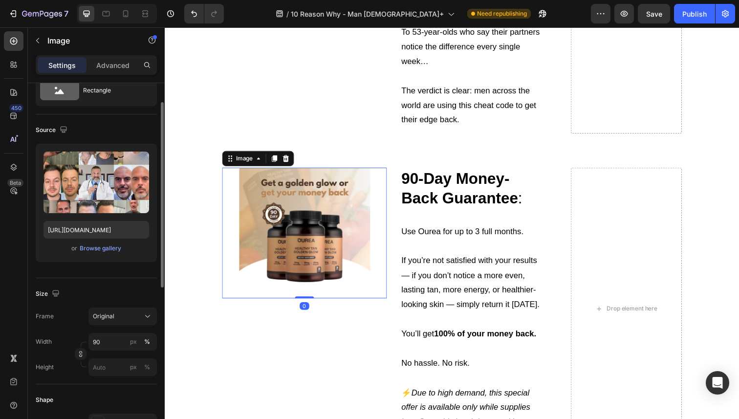
click at [298, 249] on img at bounding box center [308, 238] width 134 height 134
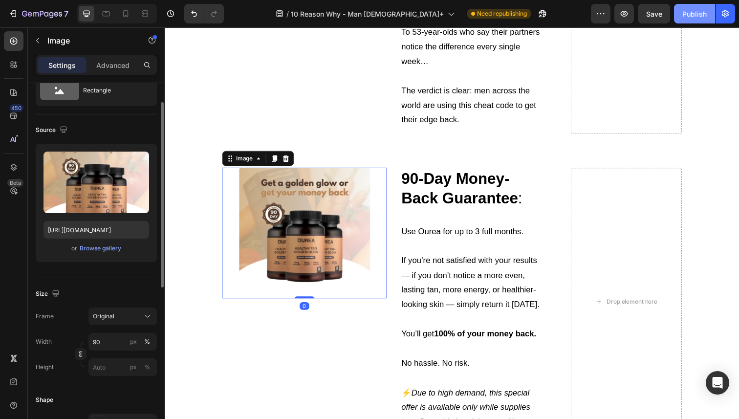
click at [675, 15] on button "Publish" at bounding box center [694, 14] width 41 height 20
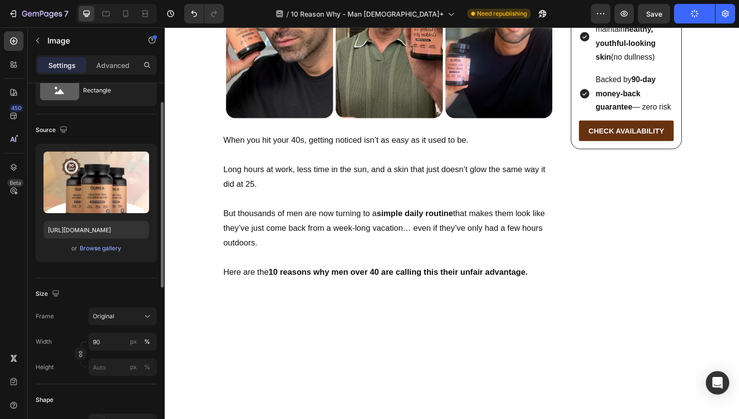
scroll to position [370, 0]
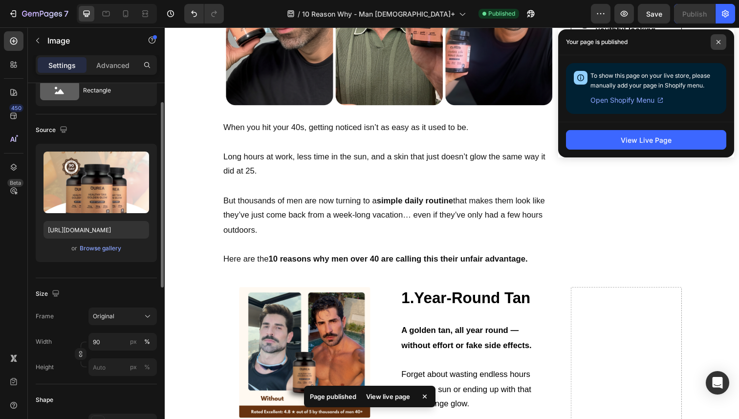
click at [716, 42] on span at bounding box center [719, 42] width 16 height 16
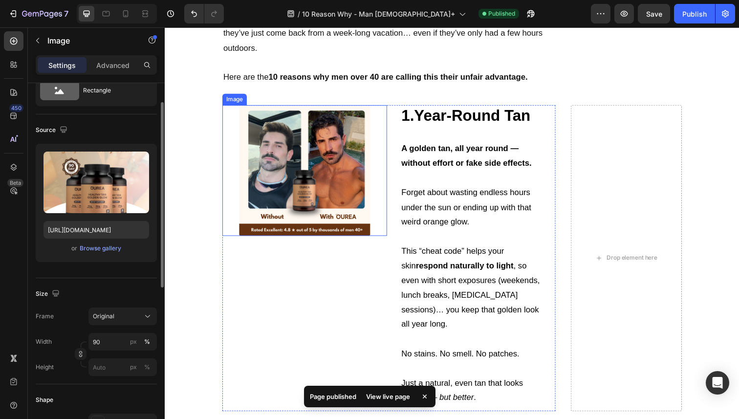
scroll to position [557, 0]
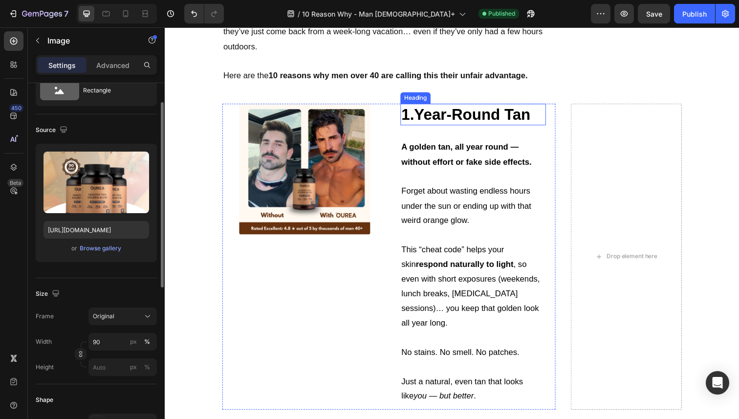
click at [434, 115] on strong "1.Year-Round Tan" at bounding box center [472, 117] width 132 height 18
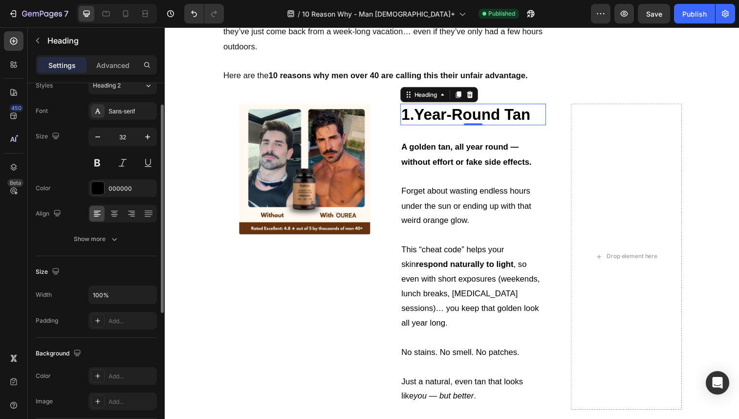
scroll to position [0, 0]
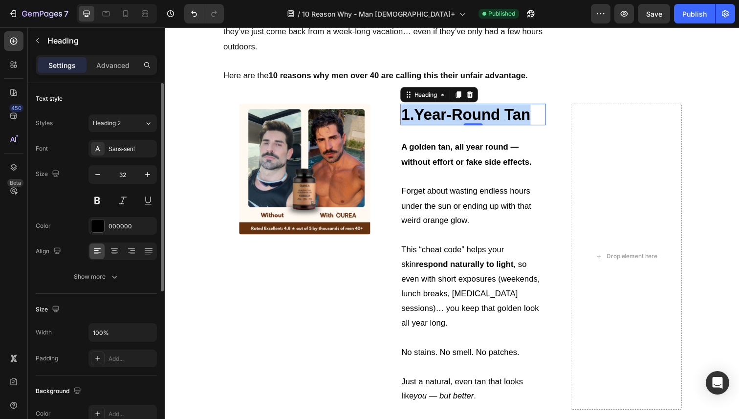
click at [434, 115] on strong "1.Year-Round Tan" at bounding box center [472, 117] width 132 height 18
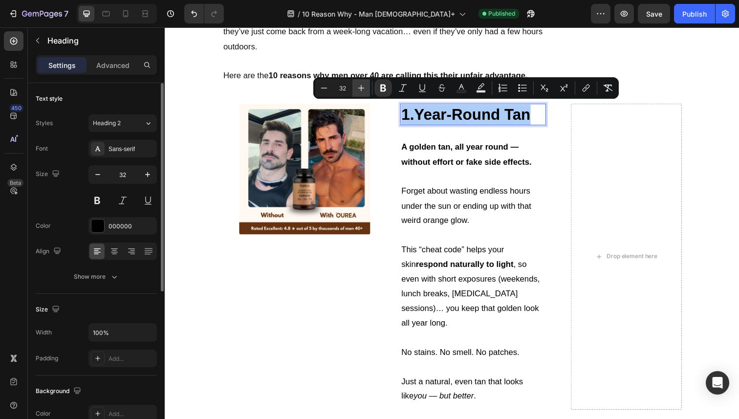
click at [361, 88] on icon "Editor contextual toolbar" at bounding box center [361, 88] width 6 height 6
type input "34"
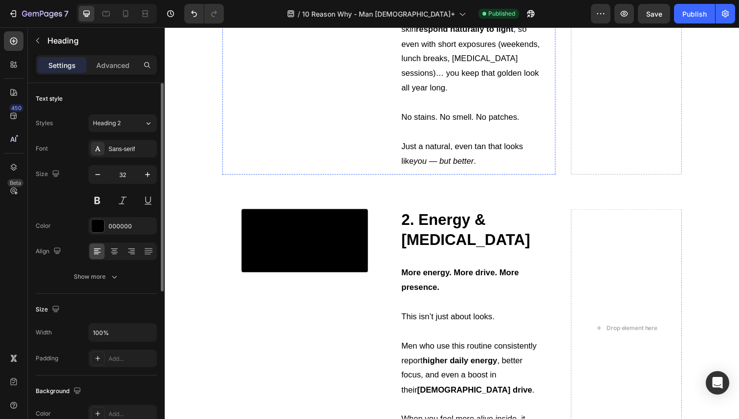
scroll to position [839, 0]
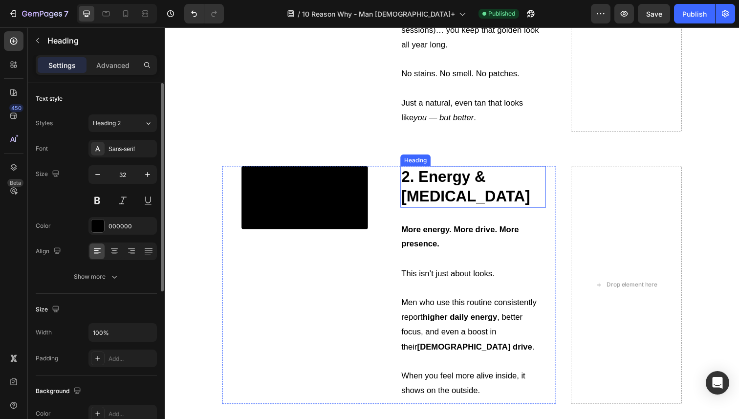
click at [410, 178] on strong "2. Energy & Testosterone" at bounding box center [472, 190] width 132 height 38
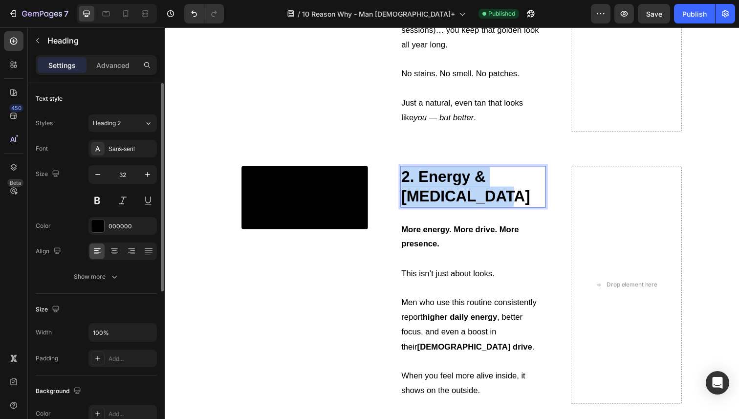
click at [410, 178] on strong "2. Energy & Testosterone" at bounding box center [472, 190] width 132 height 38
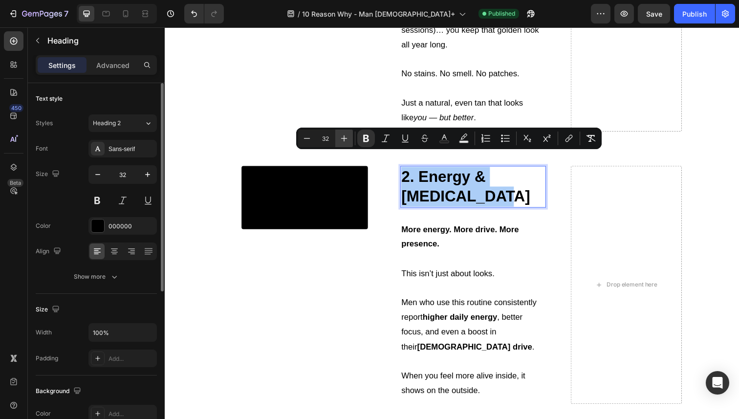
click at [348, 138] on icon "Editor contextual toolbar" at bounding box center [344, 138] width 10 height 10
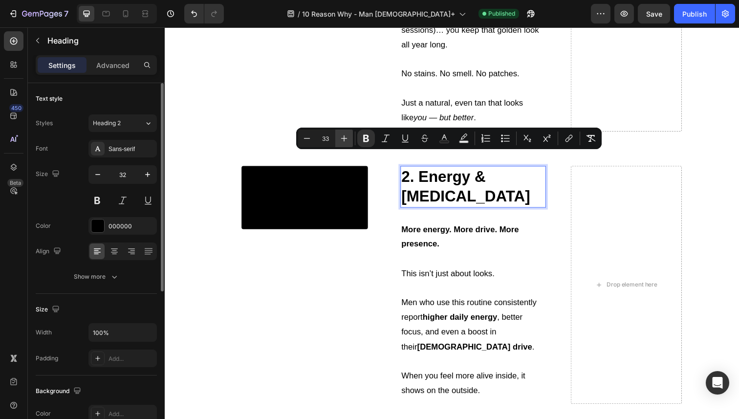
click at [348, 138] on icon "Editor contextual toolbar" at bounding box center [344, 138] width 10 height 10
type input "34"
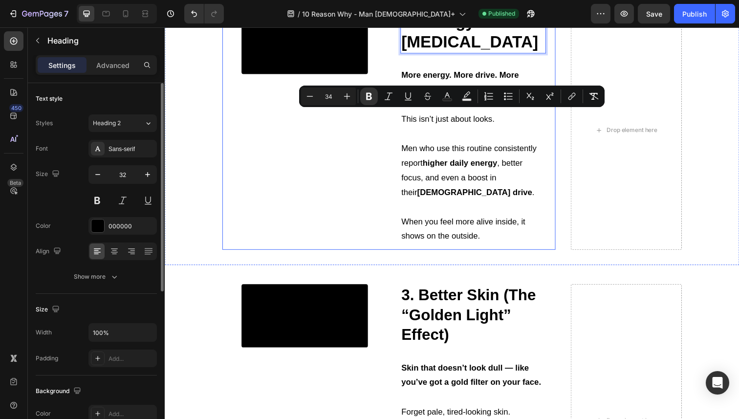
scroll to position [997, 0]
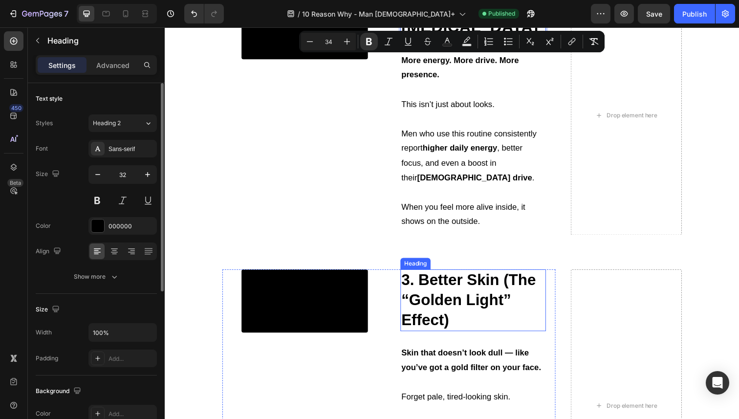
click at [443, 305] on strong "3. Better Skin (The “Golden Light” Effect)" at bounding box center [474, 306] width 137 height 58
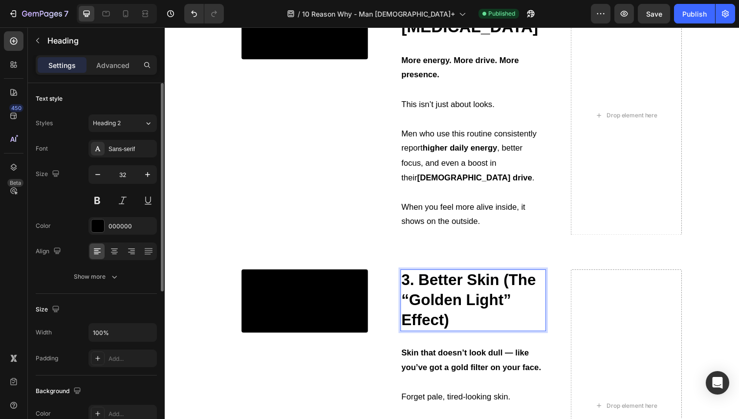
click at [443, 305] on strong "3. Better Skin (The “Golden Light” Effect)" at bounding box center [474, 306] width 137 height 58
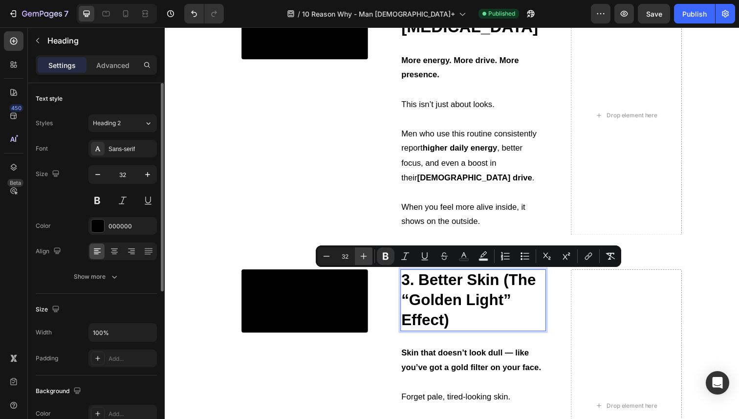
click at [371, 258] on button "Plus" at bounding box center [364, 256] width 18 height 18
type input "34"
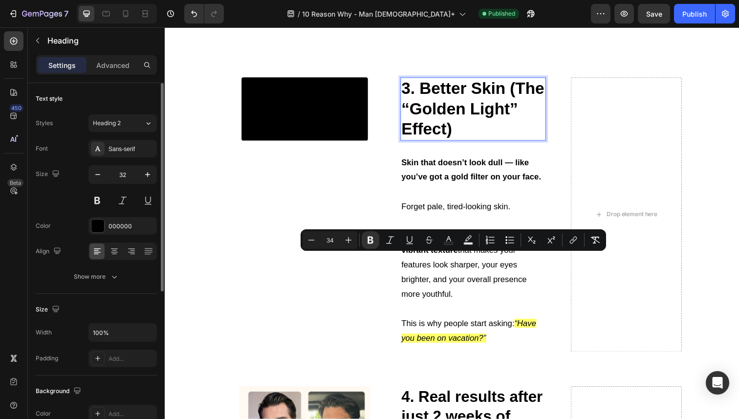
scroll to position [1271, 0]
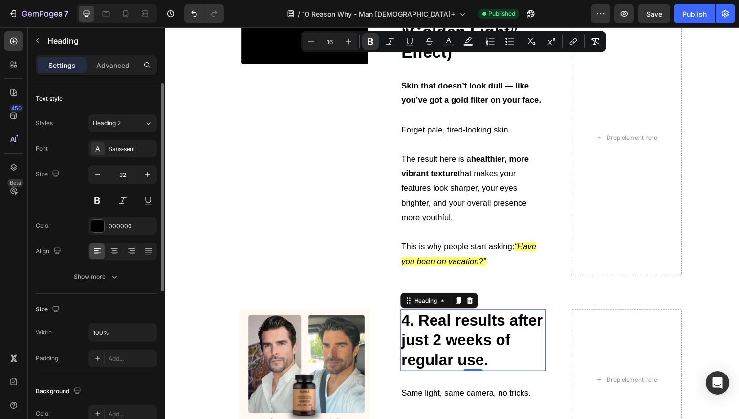
click at [435, 329] on strong "4. Real results after just 2 weeks of regular use." at bounding box center [478, 347] width 144 height 58
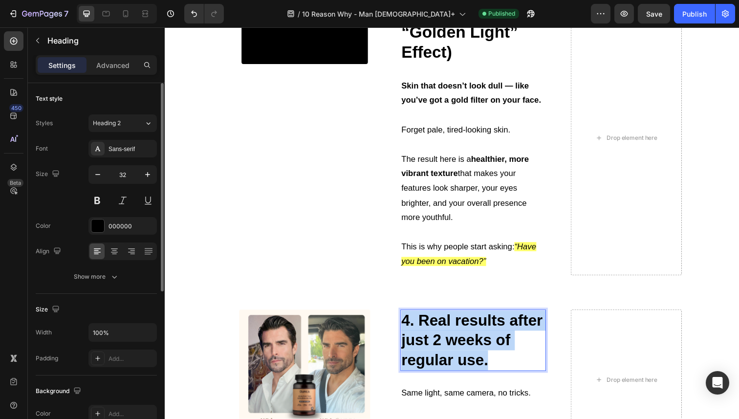
click at [435, 329] on strong "4. Real results after just 2 weeks of regular use." at bounding box center [478, 347] width 144 height 58
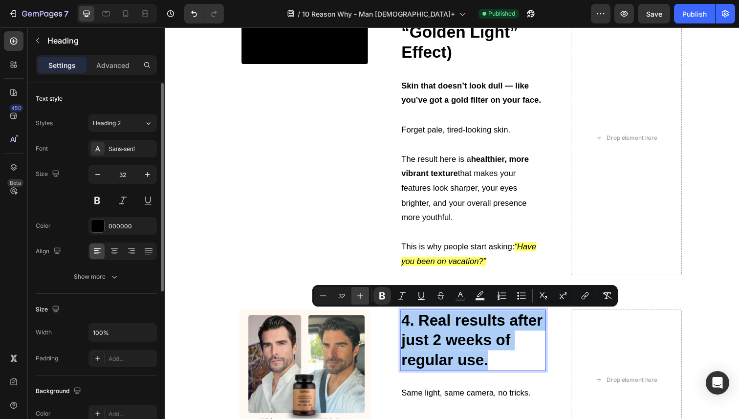
click at [364, 303] on button "Plus" at bounding box center [360, 296] width 18 height 18
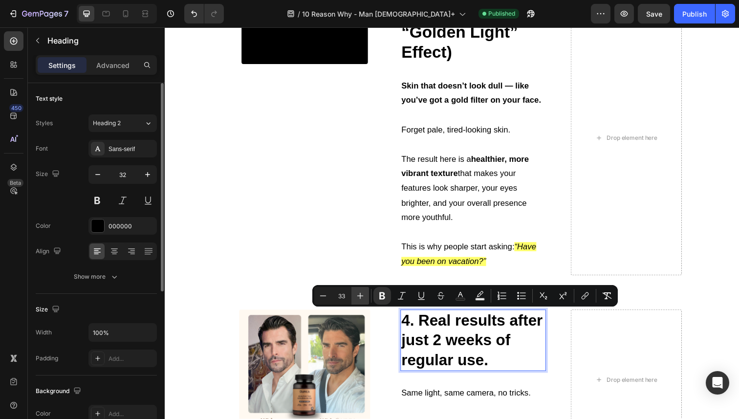
click at [364, 303] on button "Plus" at bounding box center [360, 296] width 18 height 18
type input "34"
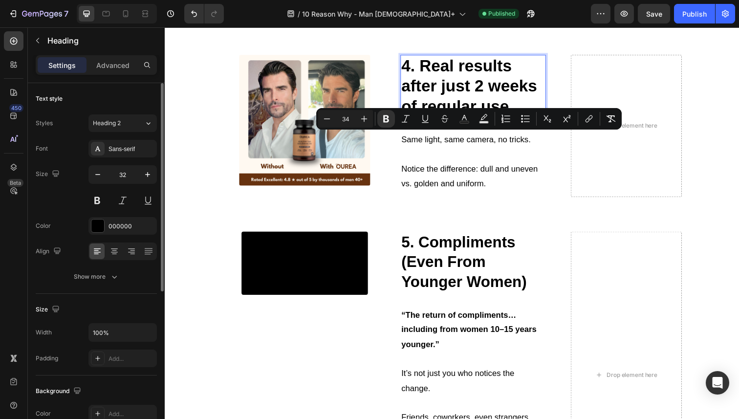
scroll to position [1537, 0]
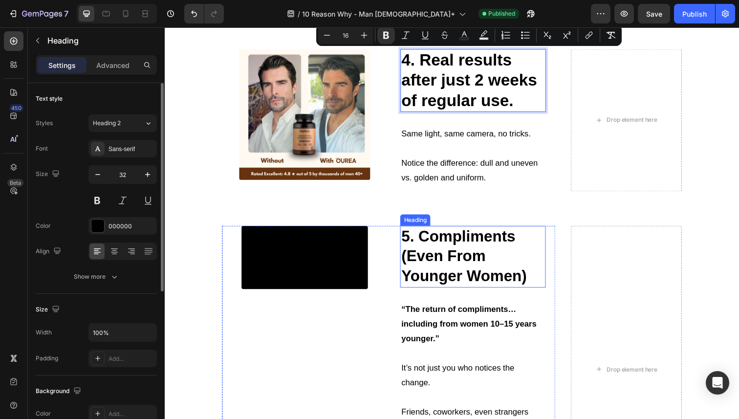
click at [428, 239] on strong "5. Compliments (Even From Younger Women)" at bounding box center [470, 261] width 128 height 58
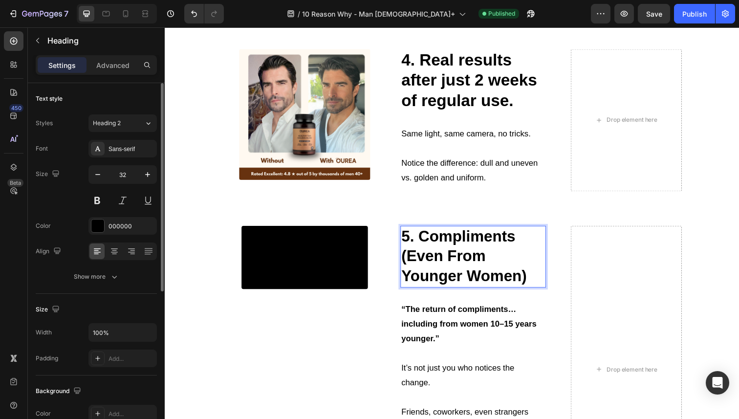
click at [428, 239] on strong "5. Compliments (Even From Younger Women)" at bounding box center [470, 261] width 128 height 58
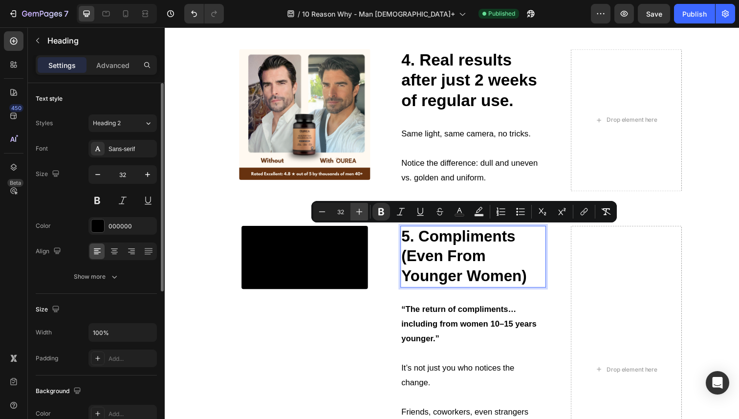
click at [365, 210] on button "Plus" at bounding box center [360, 212] width 18 height 18
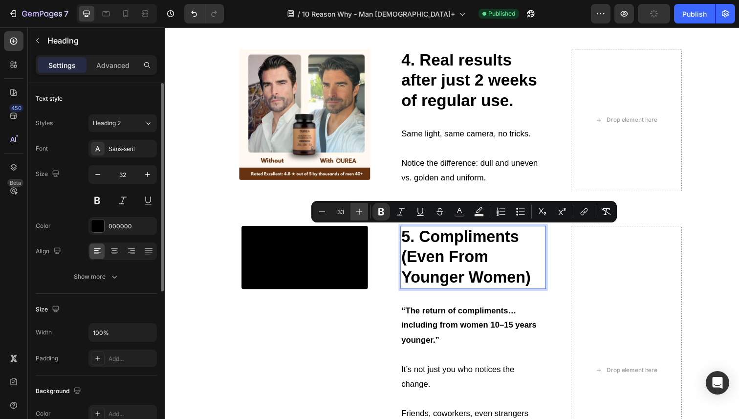
click at [365, 210] on button "Plus" at bounding box center [360, 212] width 18 height 18
type input "34"
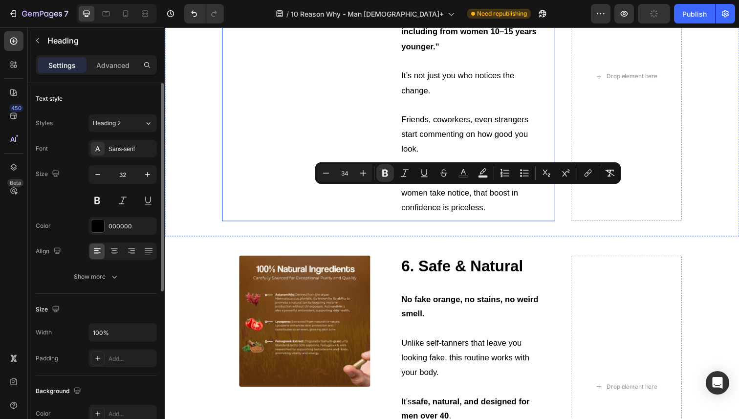
scroll to position [1847, 0]
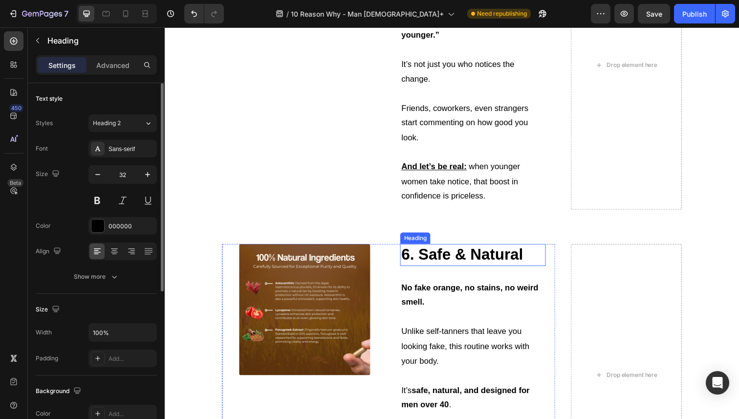
click at [415, 256] on strong "6. Safe & Natural" at bounding box center [468, 260] width 124 height 18
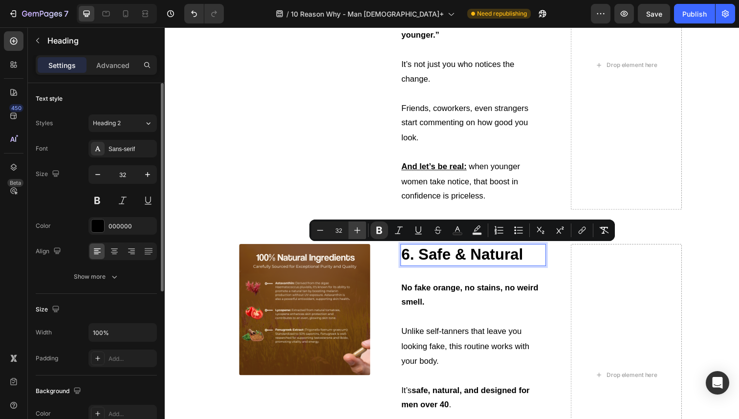
click at [358, 235] on button "Plus" at bounding box center [358, 230] width 18 height 18
type input "34"
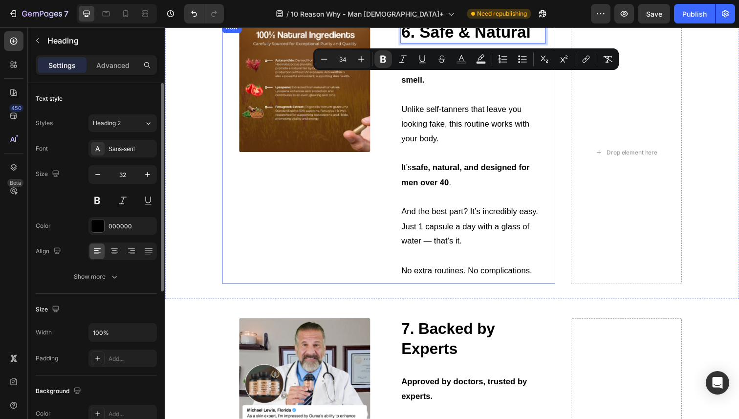
scroll to position [2106, 0]
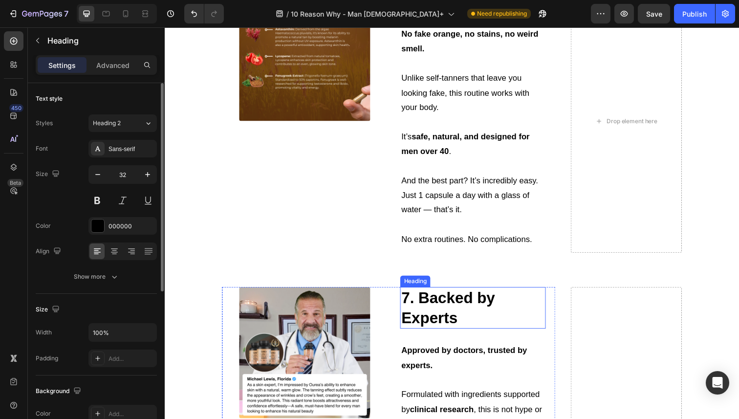
click at [423, 306] on strong "7. Backed by Experts" at bounding box center [454, 314] width 96 height 38
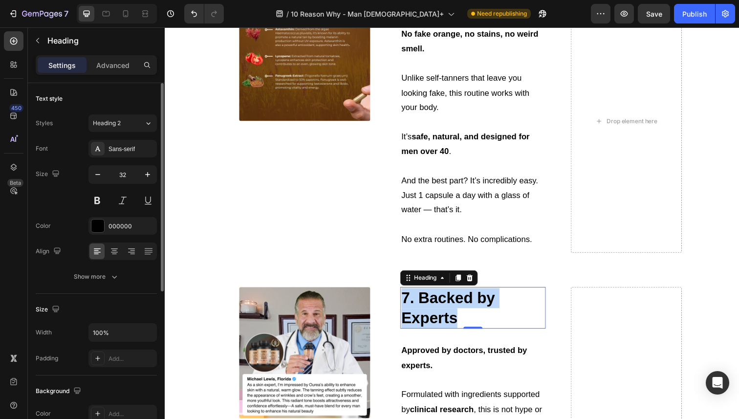
click at [423, 306] on strong "7. Backed by Experts" at bounding box center [454, 314] width 96 height 38
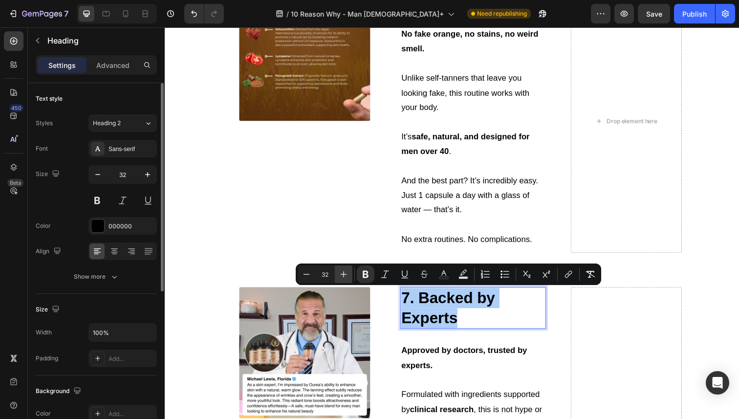
click at [342, 274] on icon "Editor contextual toolbar" at bounding box center [344, 274] width 6 height 6
type input "34"
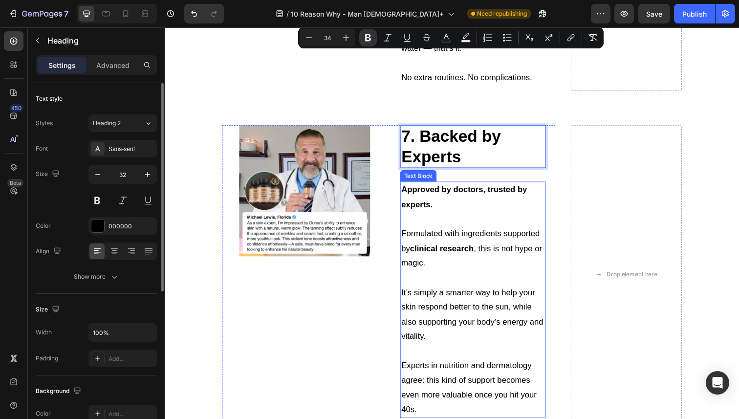
scroll to position [2468, 0]
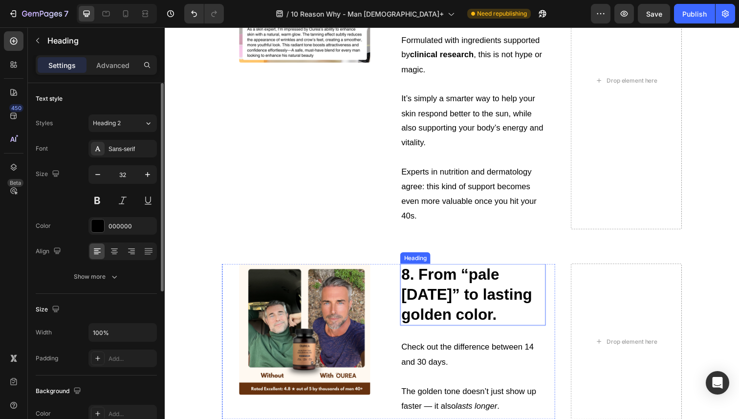
click at [420, 298] on strong "8. From “pale Monday” to lasting golden color." at bounding box center [472, 300] width 133 height 58
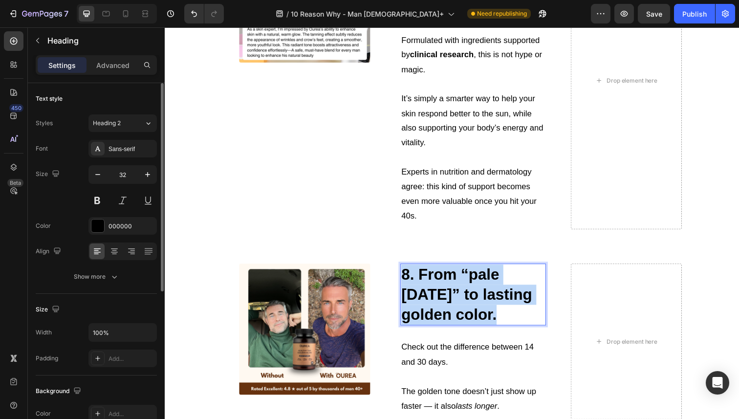
click at [420, 298] on strong "8. From “pale Monday” to lasting golden color." at bounding box center [472, 300] width 133 height 58
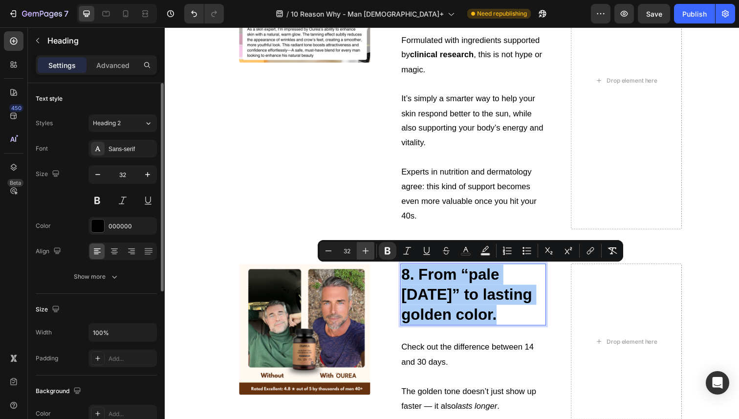
click at [367, 247] on icon "Editor contextual toolbar" at bounding box center [366, 251] width 10 height 10
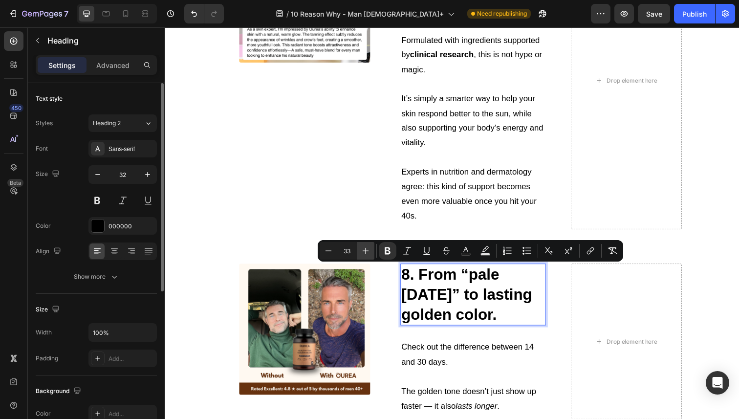
click at [367, 247] on icon "Editor contextual toolbar" at bounding box center [366, 251] width 10 height 10
type input "34"
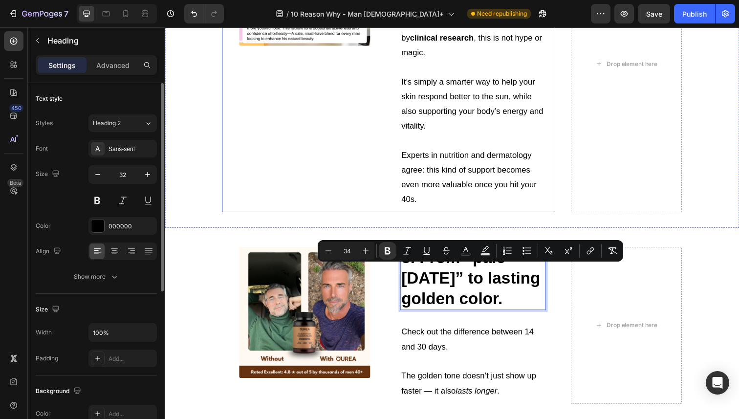
scroll to position [2738, 0]
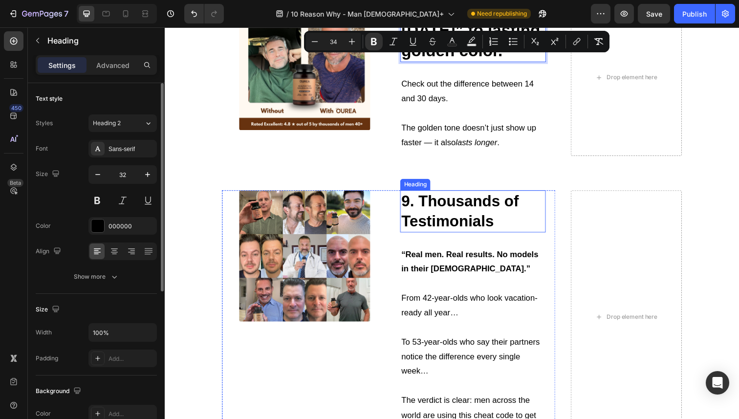
click at [420, 234] on strong "9. Thousands of Testimonials" at bounding box center [466, 215] width 120 height 38
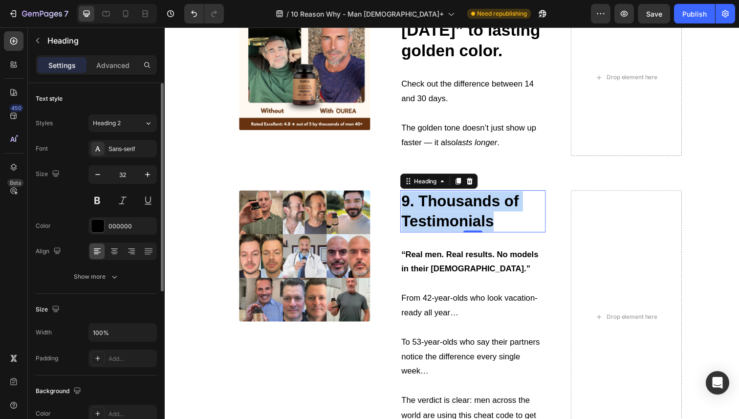
click at [420, 234] on strong "9. Thousands of Testimonials" at bounding box center [466, 215] width 120 height 38
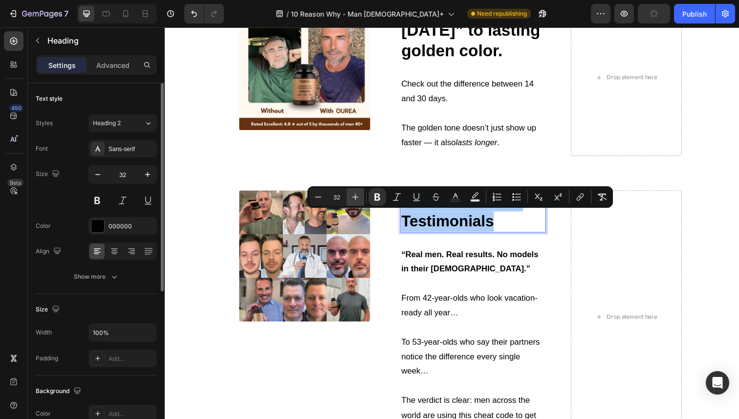
click at [357, 196] on icon "Editor contextual toolbar" at bounding box center [356, 197] width 10 height 10
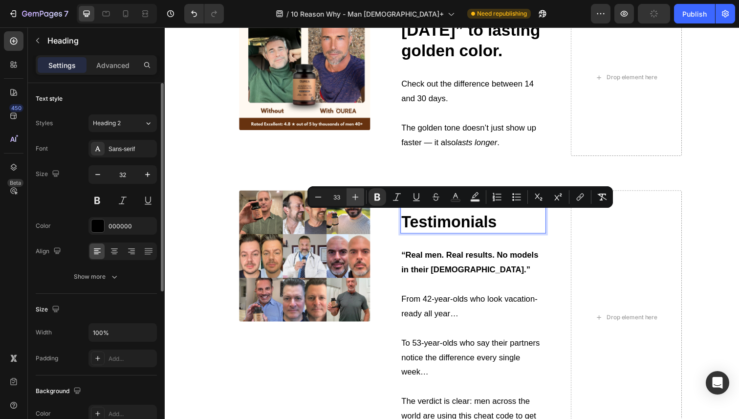
click at [357, 196] on icon "Editor contextual toolbar" at bounding box center [356, 197] width 10 height 10
type input "34"
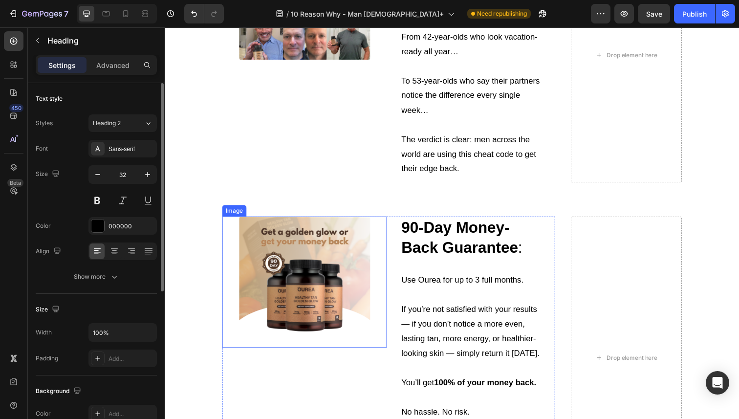
scroll to position [3026, 0]
click at [406, 241] on h2 "90-Day Money-Back Guarantee :" at bounding box center [479, 242] width 149 height 43
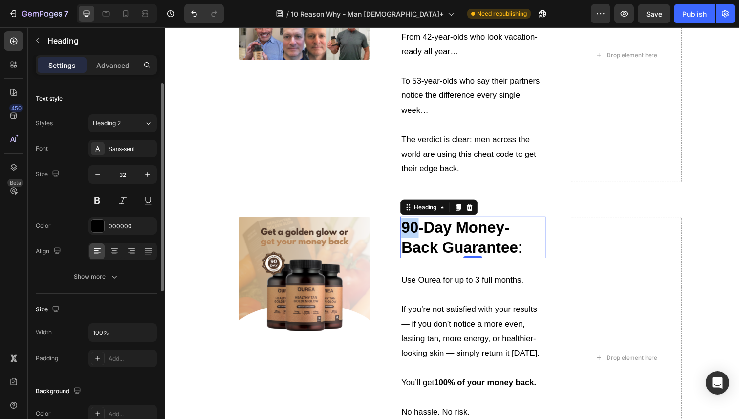
click at [406, 241] on h2 "90-Day Money-Back Guarantee :" at bounding box center [479, 242] width 149 height 43
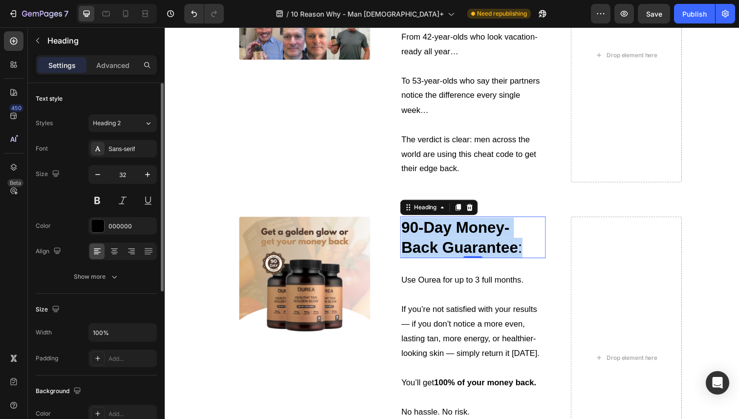
click at [406, 241] on p "90-Day Money-Back Guarantee :" at bounding box center [479, 242] width 147 height 41
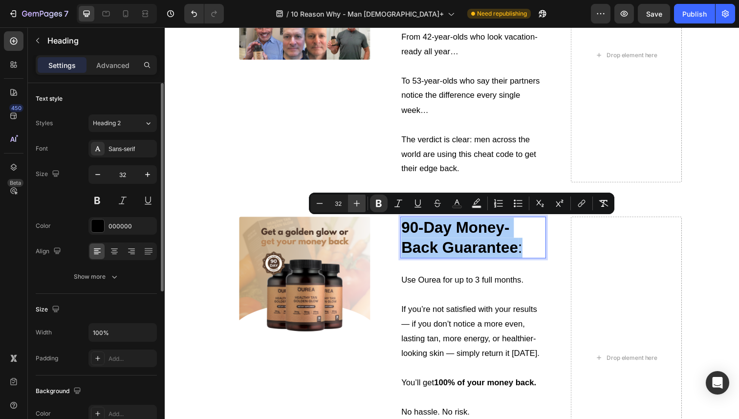
click at [354, 201] on icon "Editor contextual toolbar" at bounding box center [357, 203] width 10 height 10
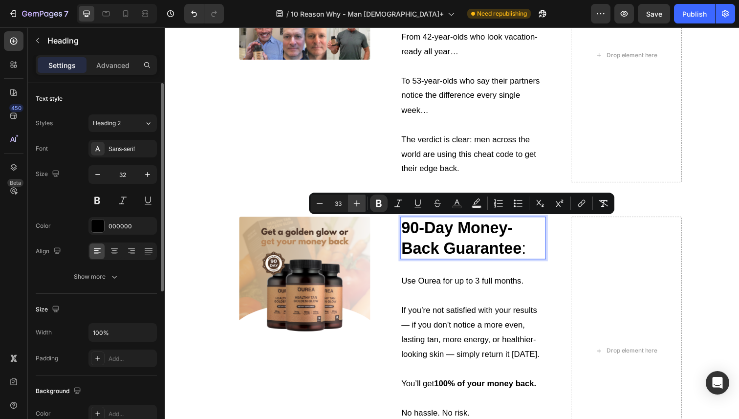
click at [354, 201] on icon "Editor contextual toolbar" at bounding box center [357, 203] width 10 height 10
type input "34"
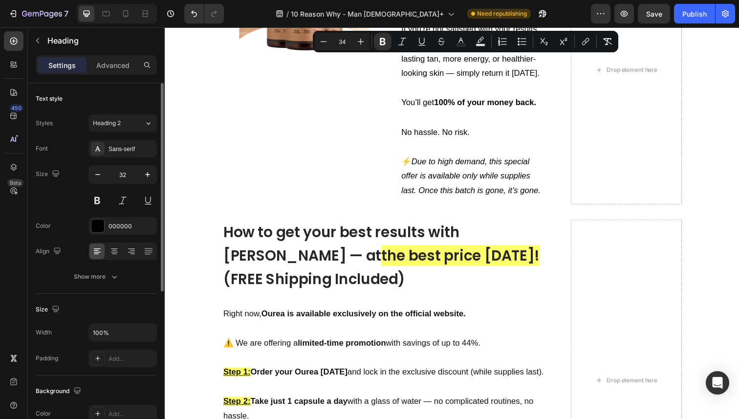
scroll to position [3365, 0]
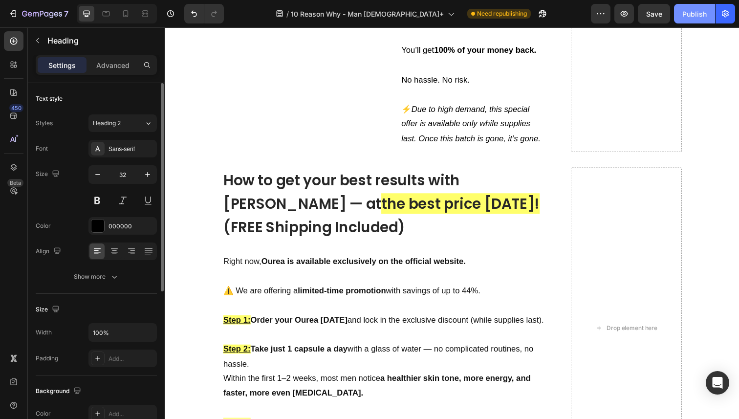
click at [680, 22] on div "7 Version history / 10 Reason Why - Man 40+ Need republishing Preview Save Publ…" at bounding box center [369, 14] width 739 height 28
click at [679, 21] on button "Publish" at bounding box center [694, 14] width 41 height 20
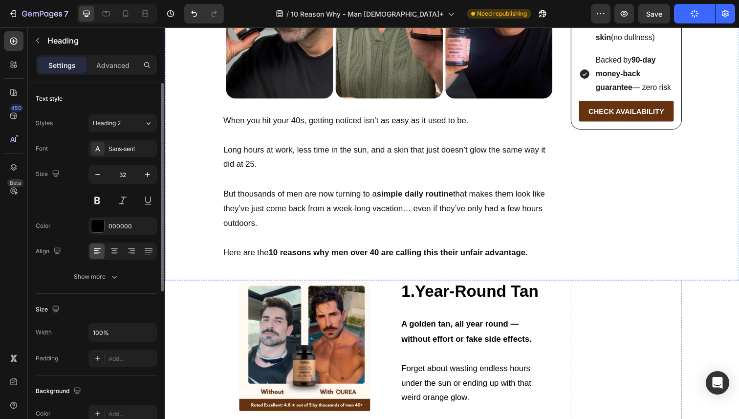
scroll to position [377, 0]
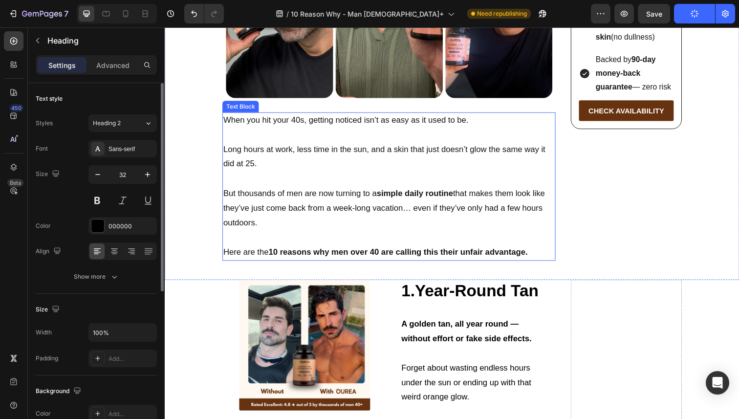
click at [247, 155] on p "Long hours at work, less time in the sun, and a skin that just doesn’t glow the…" at bounding box center [393, 160] width 338 height 30
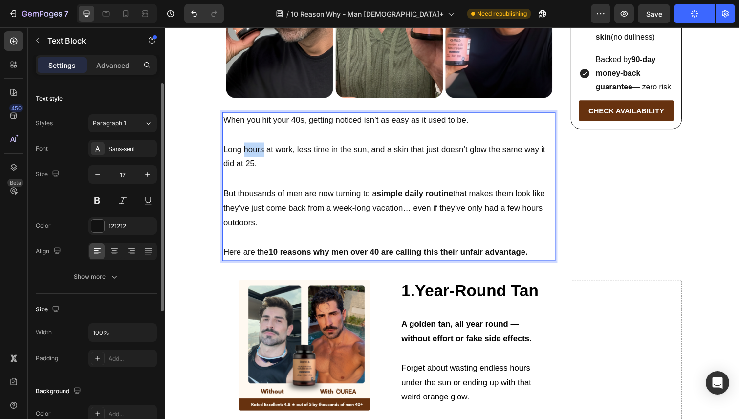
click at [247, 155] on p "Long hours at work, less time in the sun, and a skin that just doesn’t glow the…" at bounding box center [393, 160] width 338 height 30
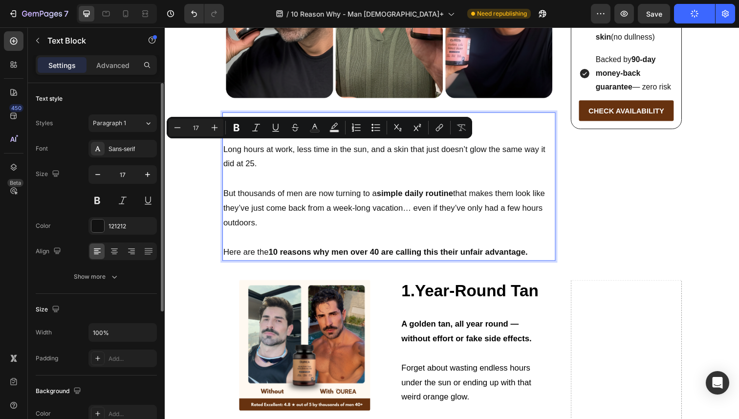
click at [224, 151] on p "Long hours at work, less time in the sun, and a skin that just doesn’t glow the…" at bounding box center [393, 160] width 338 height 30
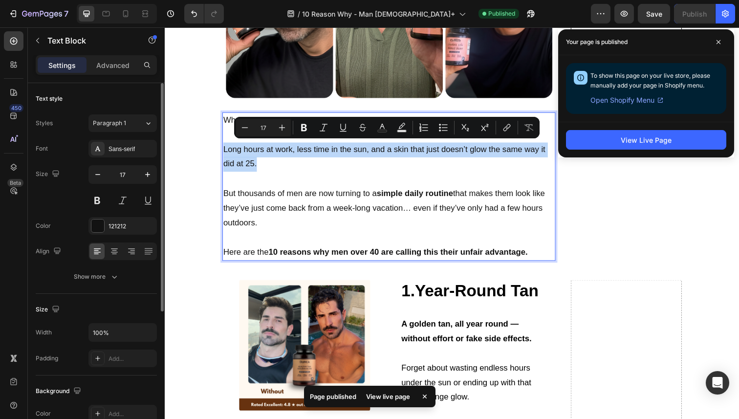
drag, startPoint x: 226, startPoint y: 150, endPoint x: 259, endPoint y: 166, distance: 36.5
click at [259, 166] on p "Long hours at work, less time in the sun, and a skin that just doesn’t glow the…" at bounding box center [393, 160] width 338 height 30
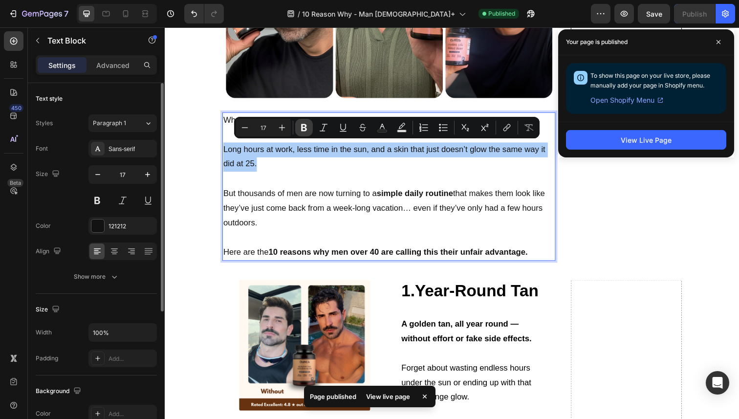
click at [302, 125] on icon "Editor contextual toolbar" at bounding box center [304, 127] width 6 height 7
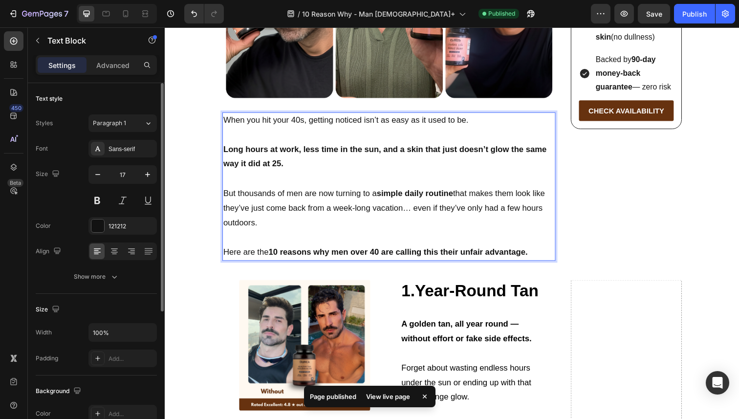
click at [325, 149] on strong "Long hours at work, less time in the sun, and a skin that just doesn’t glow the…" at bounding box center [389, 160] width 330 height 24
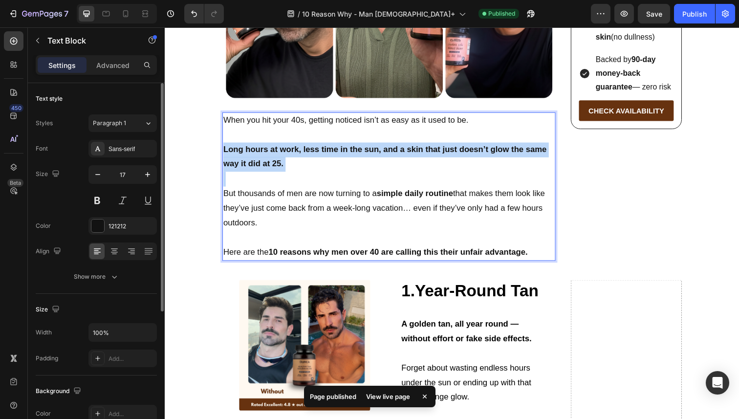
click at [325, 149] on strong "Long hours at work, less time in the sun, and a skin that just doesn’t glow the…" at bounding box center [389, 160] width 330 height 24
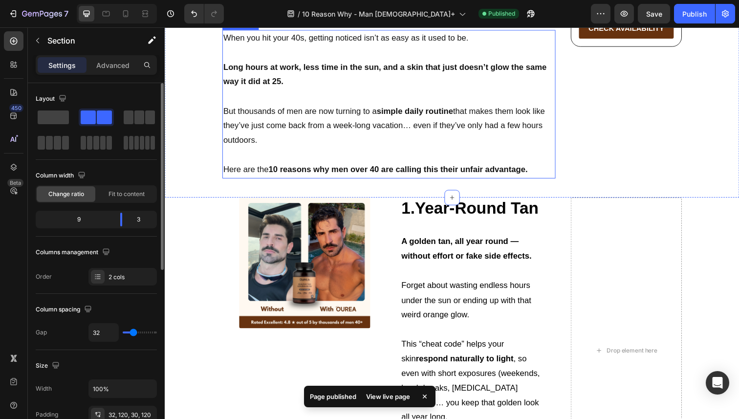
scroll to position [514, 0]
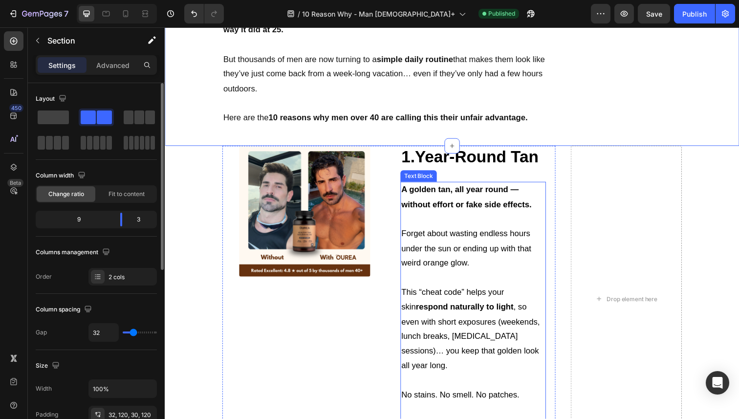
click at [439, 193] on strong "A golden tan, all year round — without effort or fake side effects." at bounding box center [472, 201] width 133 height 24
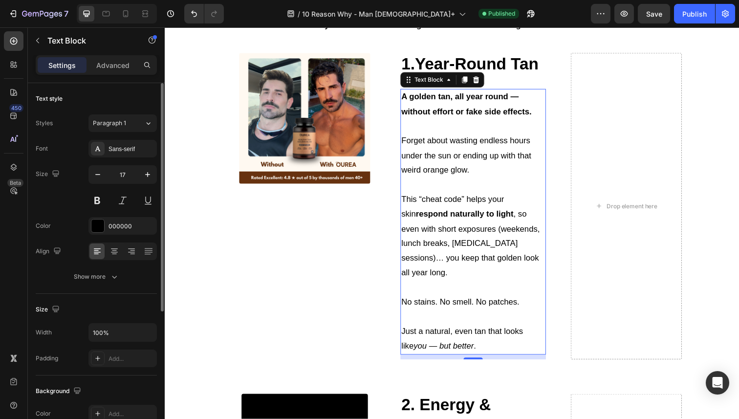
scroll to position [613, 0]
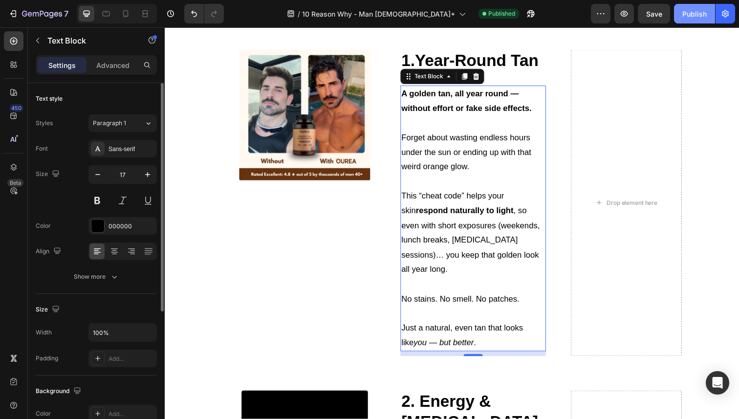
click at [680, 22] on button "Publish" at bounding box center [694, 14] width 41 height 20
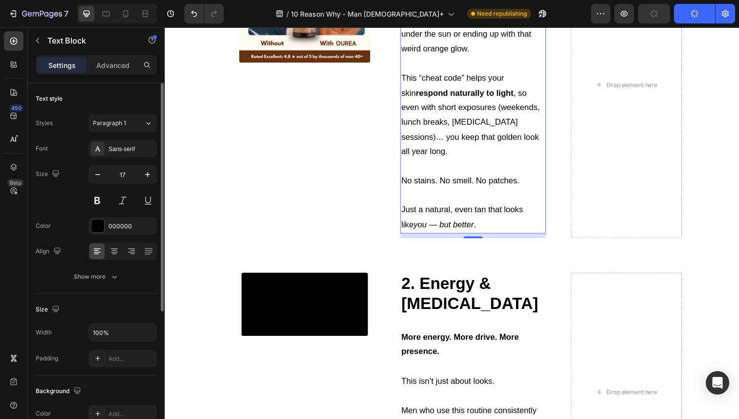
scroll to position [735, 0]
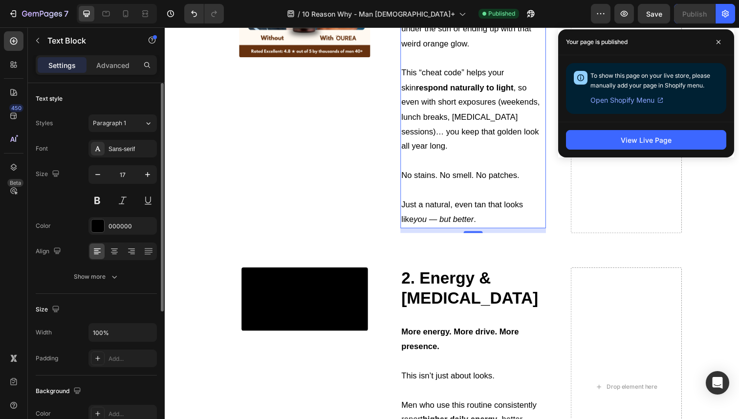
click at [722, 34] on div "Your page is published" at bounding box center [646, 42] width 176 height 26
click at [720, 44] on icon at bounding box center [718, 42] width 5 height 5
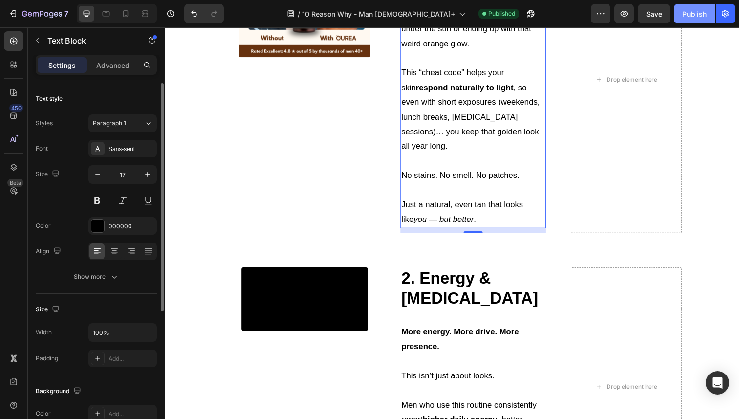
click at [681, 19] on button "Publish" at bounding box center [694, 14] width 41 height 20
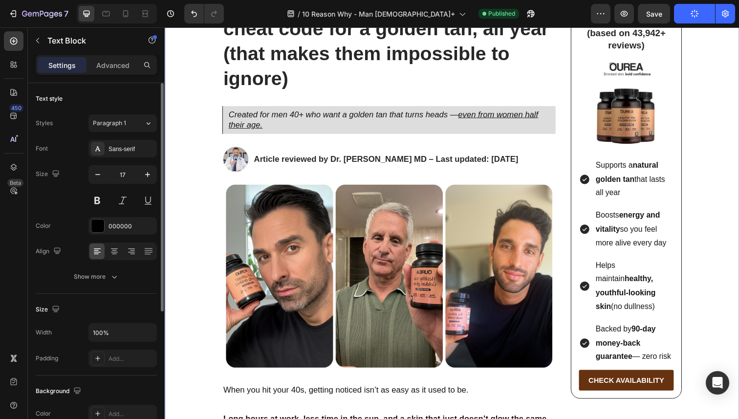
scroll to position [0, 0]
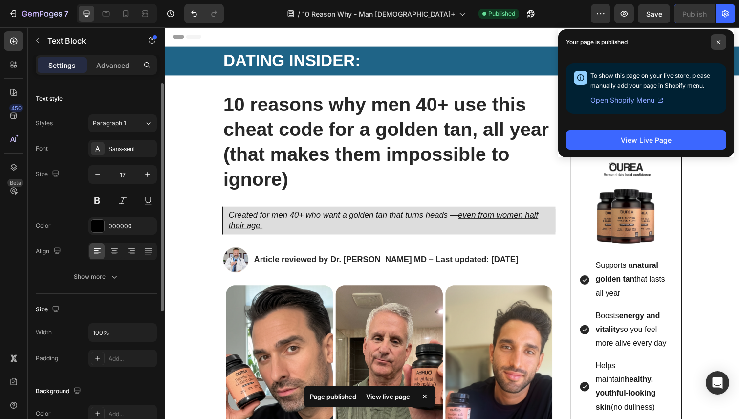
click at [715, 46] on span at bounding box center [719, 42] width 16 height 16
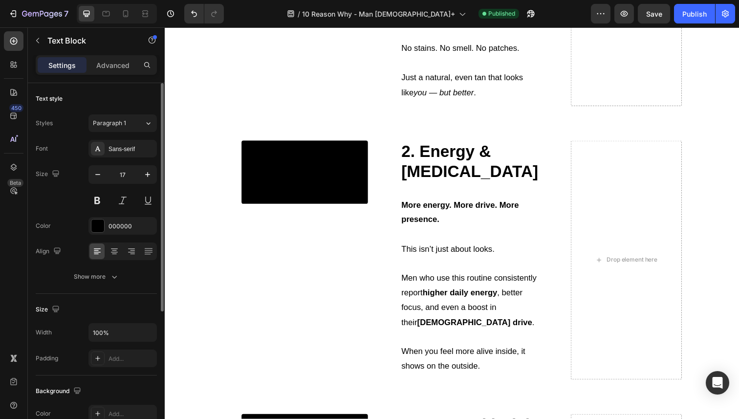
scroll to position [867, 0]
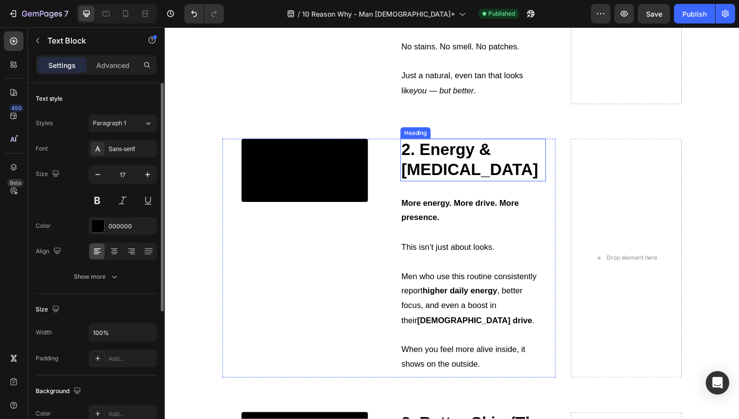
click at [473, 163] on strong "2. Energy & Testosterone" at bounding box center [476, 163] width 140 height 40
click at [511, 159] on h2 "2. Energy & Testosterone" at bounding box center [479, 163] width 149 height 44
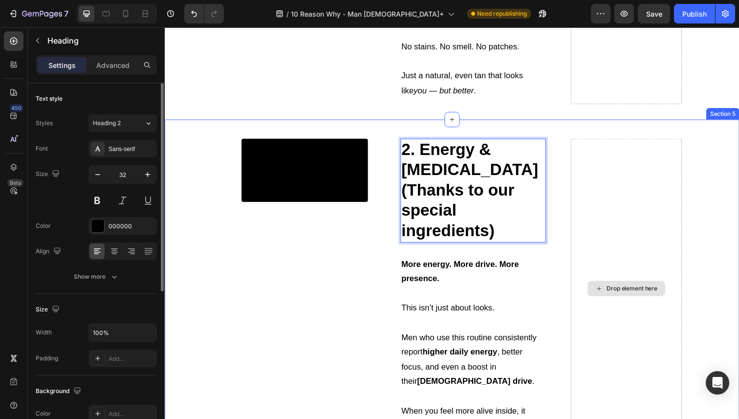
click at [601, 166] on div "Drop element here" at bounding box center [635, 294] width 113 height 307
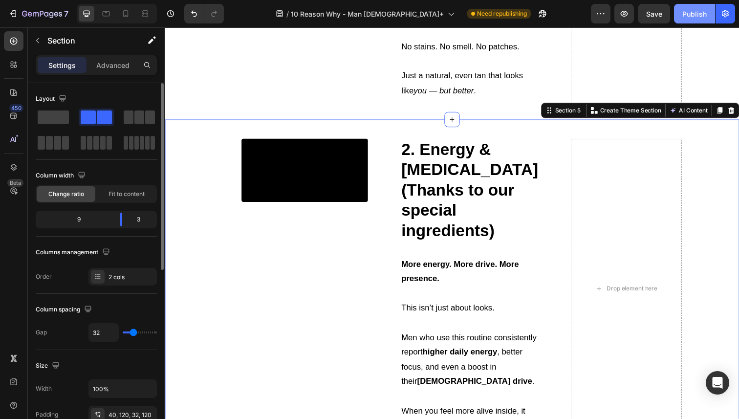
click at [687, 4] on button "Publish" at bounding box center [694, 14] width 41 height 20
click at [442, 143] on strong "2. Energy & Testosterone (Thanks to our special ingredients)" at bounding box center [476, 194] width 140 height 102
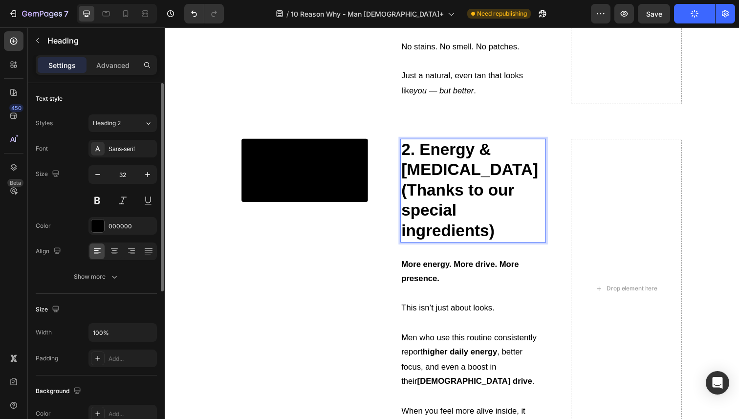
click at [421, 143] on strong "2. Energy & Testosterone (Thanks to our special ingredients)" at bounding box center [476, 194] width 140 height 102
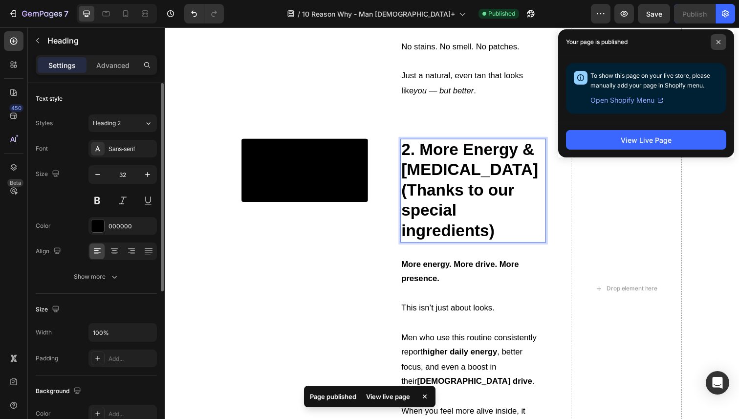
click at [717, 40] on icon at bounding box center [718, 42] width 5 height 5
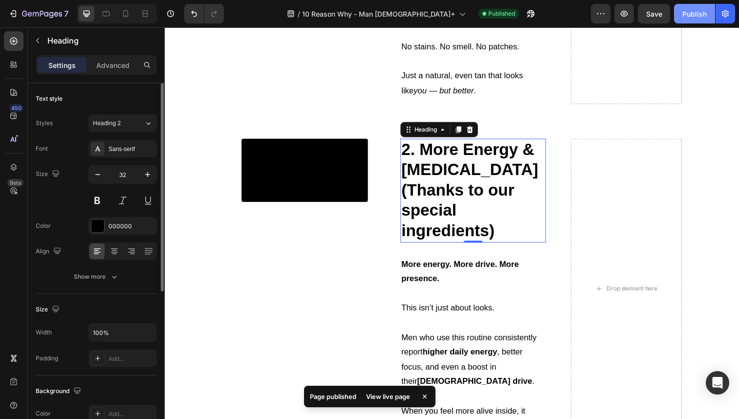
click at [690, 17] on div "Publish" at bounding box center [694, 14] width 24 height 10
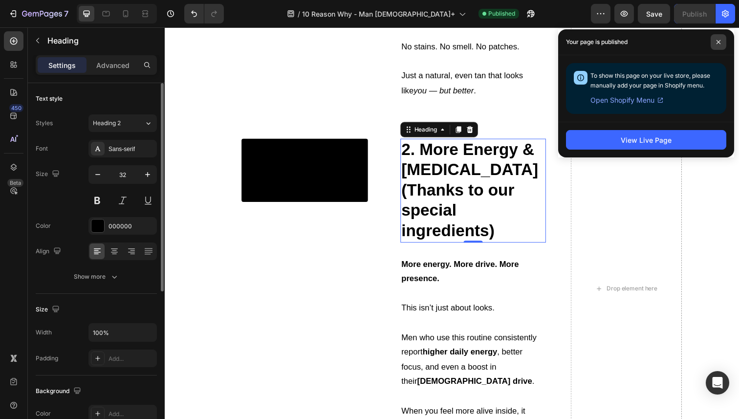
click at [715, 39] on span at bounding box center [719, 42] width 16 height 16
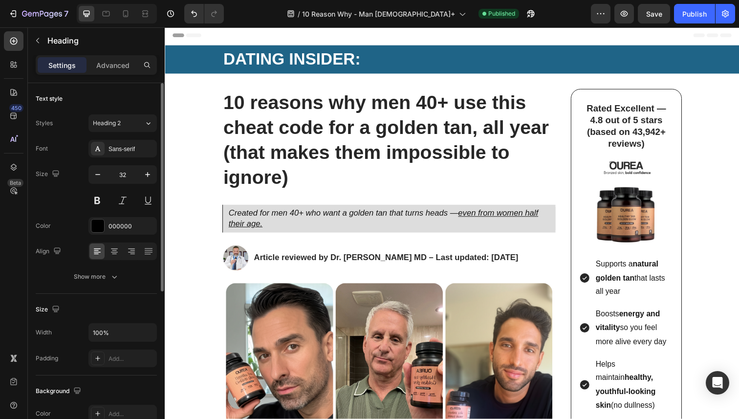
scroll to position [0, 0]
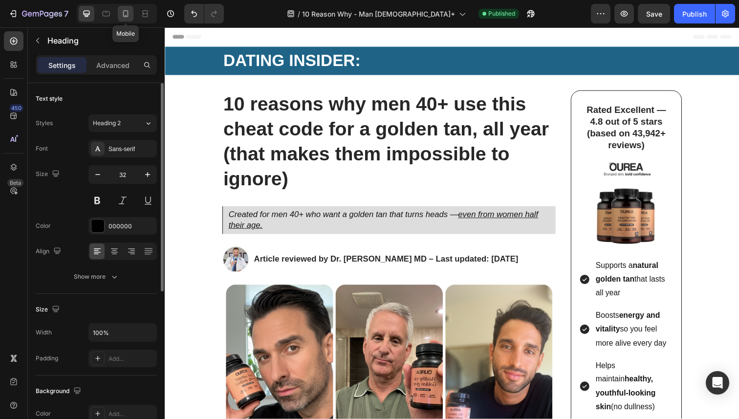
click at [130, 12] on icon at bounding box center [126, 14] width 10 height 10
type input "41"
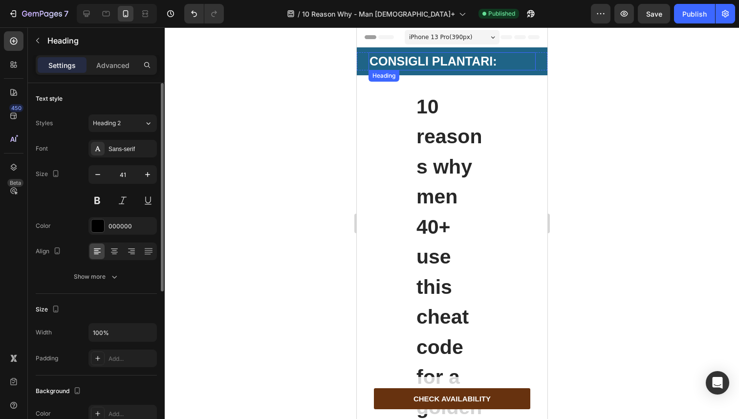
click at [381, 62] on strong "CONSIGLI PLANTARI:" at bounding box center [433, 61] width 128 height 14
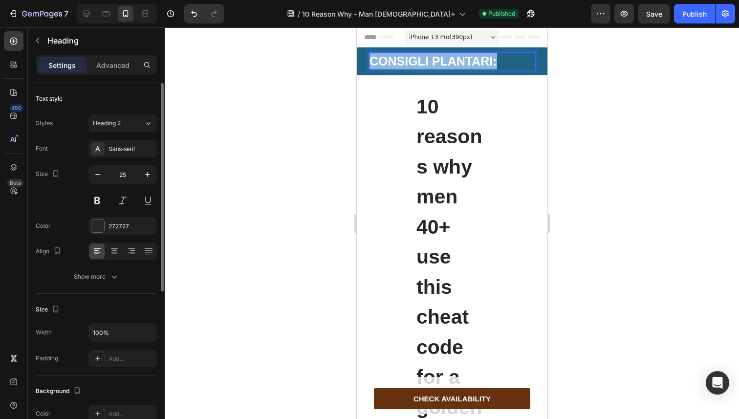
click at [381, 62] on strong "CONSIGLI PLANTARI:" at bounding box center [433, 61] width 128 height 14
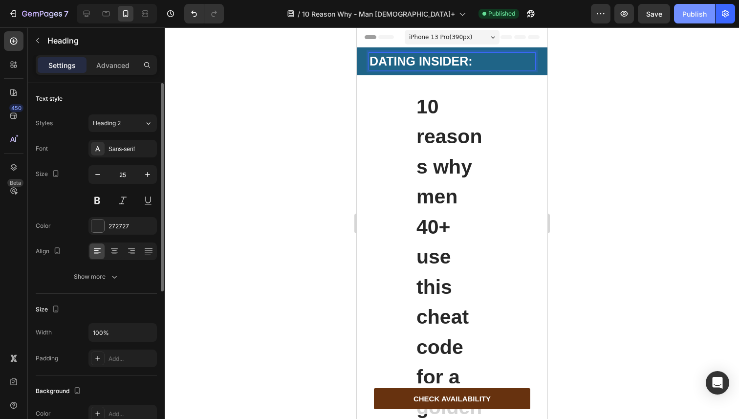
click at [688, 18] on div "Publish" at bounding box center [694, 14] width 24 height 10
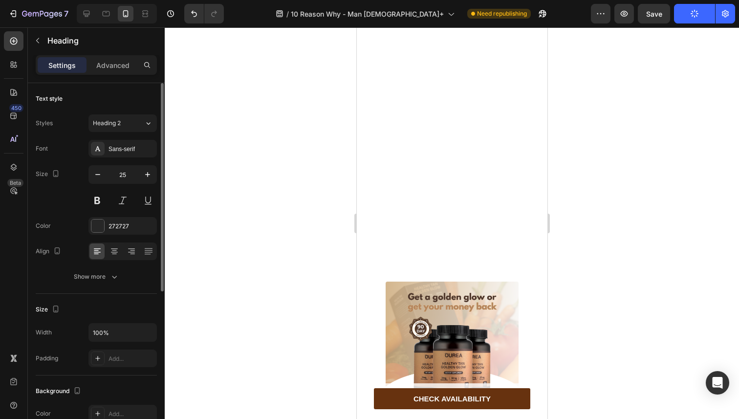
scroll to position [7560, 0]
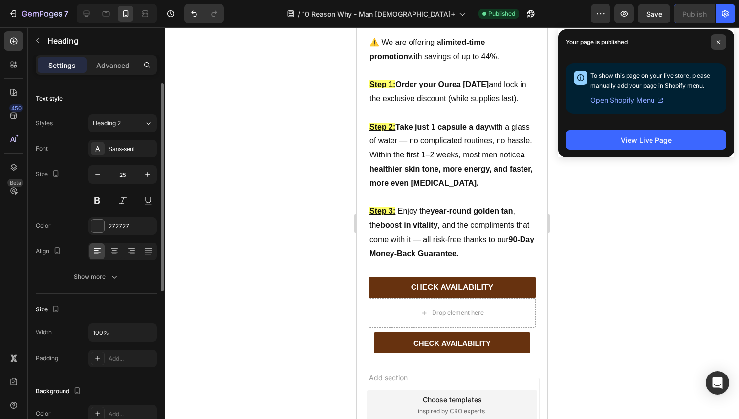
click at [718, 42] on icon at bounding box center [719, 42] width 4 height 4
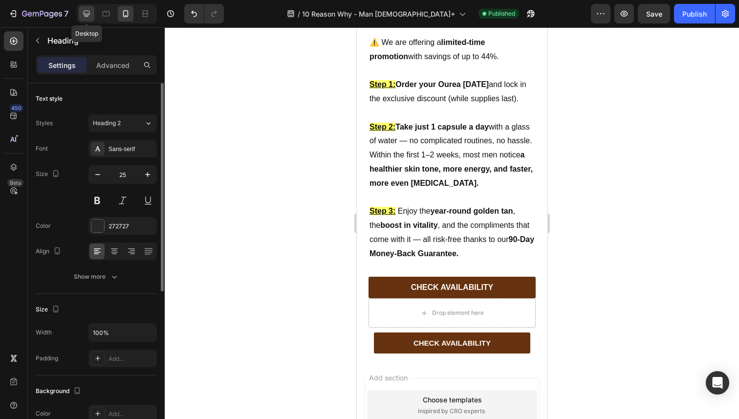
click at [91, 15] on div at bounding box center [87, 14] width 16 height 16
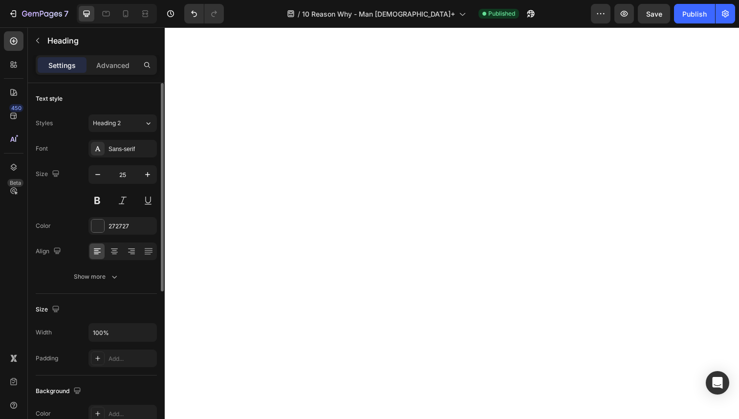
scroll to position [1174, 0]
